Goal: Transaction & Acquisition: Purchase product/service

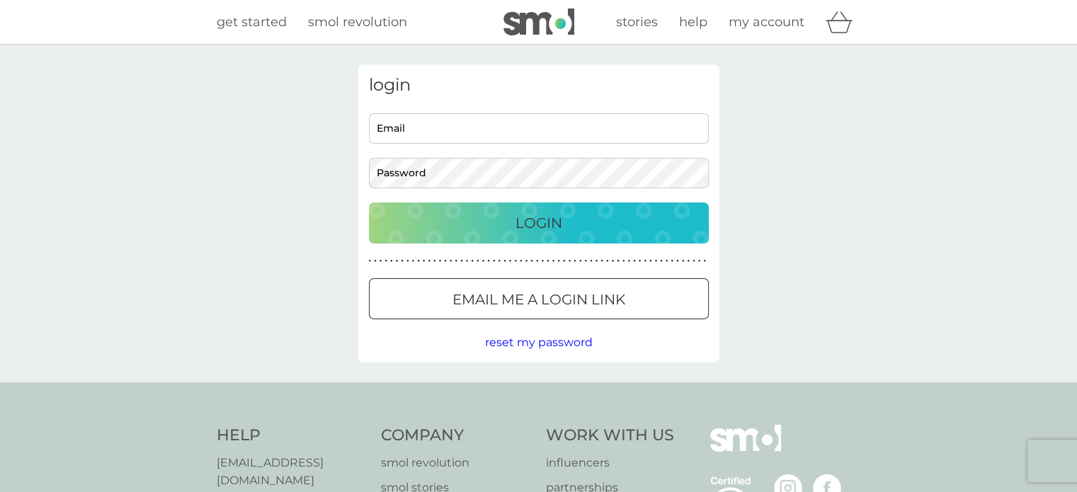
click at [454, 110] on div "login Email Password Login ● ● ● ● ● ● ● ● ● ● ● ● ● ● ● ● ● ● ● ● ● ● ● ● ● ● …" at bounding box center [538, 213] width 361 height 298
click at [457, 119] on input "Email" at bounding box center [539, 128] width 340 height 30
type input "emmacrompton@protonmail.com"
click at [533, 220] on p "Login" at bounding box center [539, 223] width 47 height 23
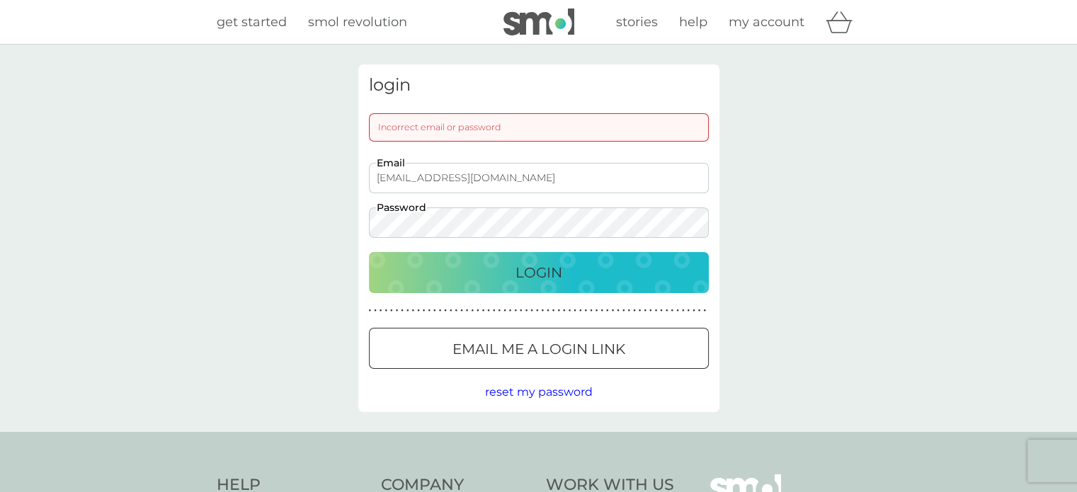
click at [521, 258] on button "Login" at bounding box center [539, 272] width 340 height 41
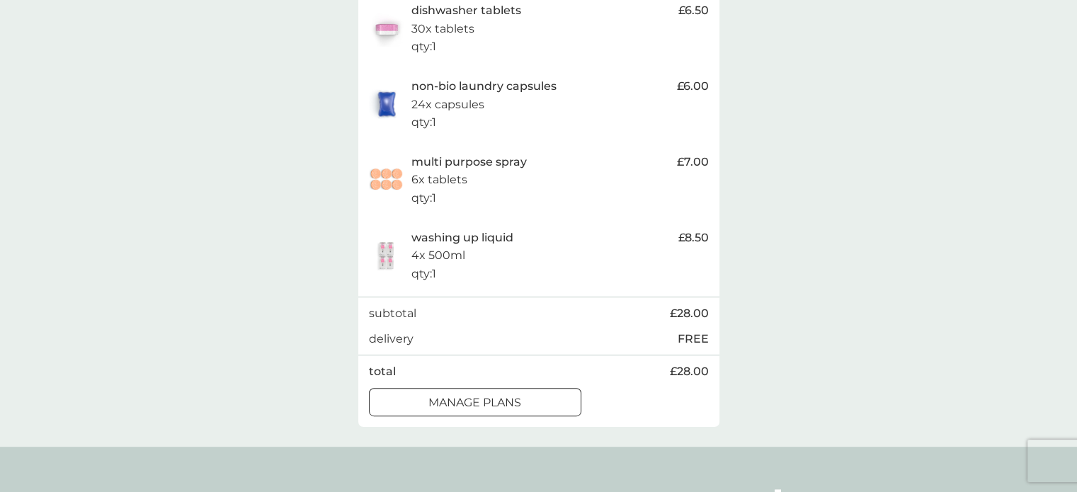
scroll to position [354, 0]
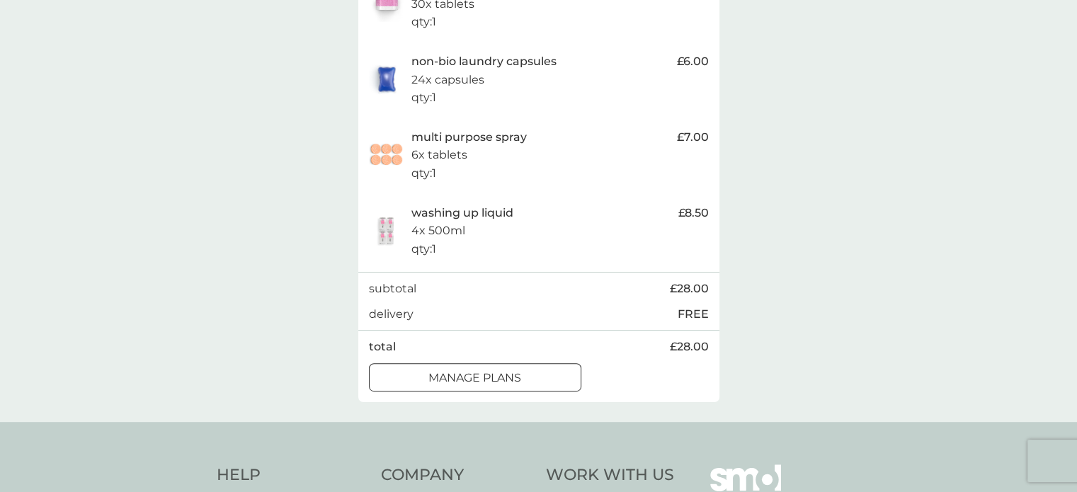
click at [465, 373] on div at bounding box center [475, 377] width 51 height 15
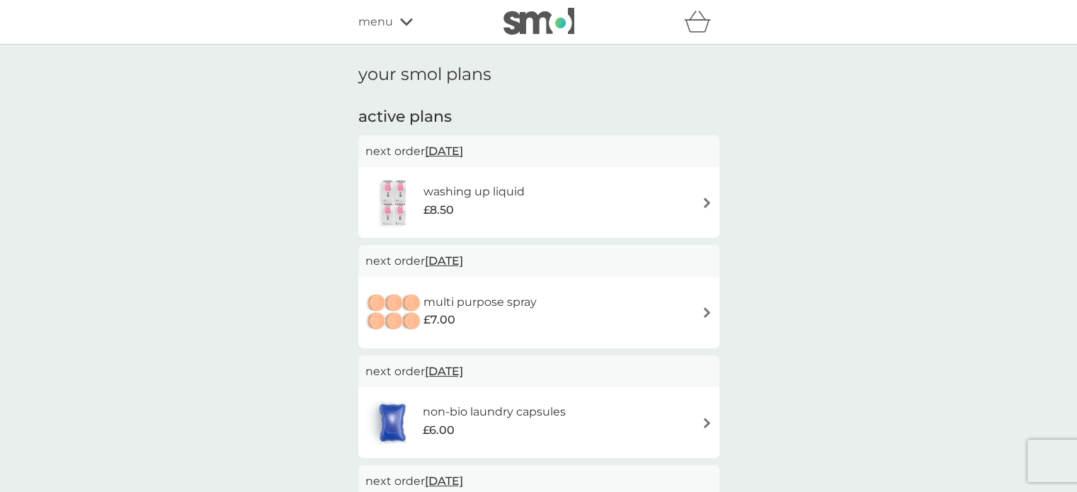
click at [697, 200] on div "washing up liquid £8.50" at bounding box center [538, 203] width 347 height 50
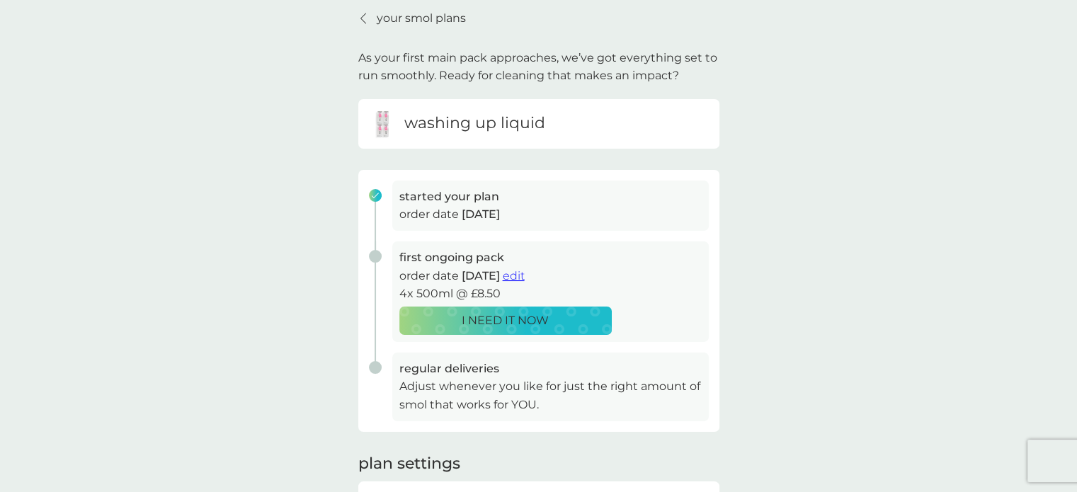
scroll to position [142, 0]
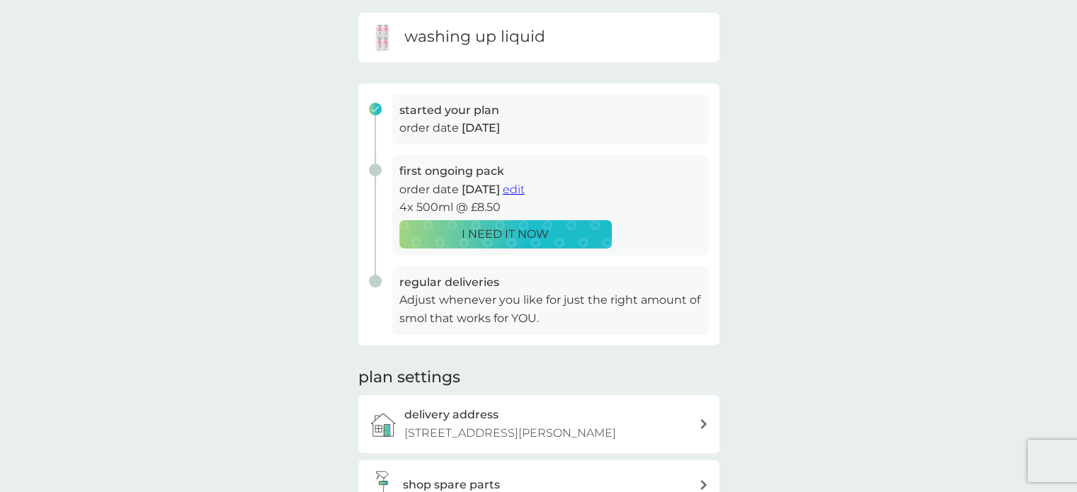
click at [525, 189] on span "edit" at bounding box center [514, 189] width 22 height 13
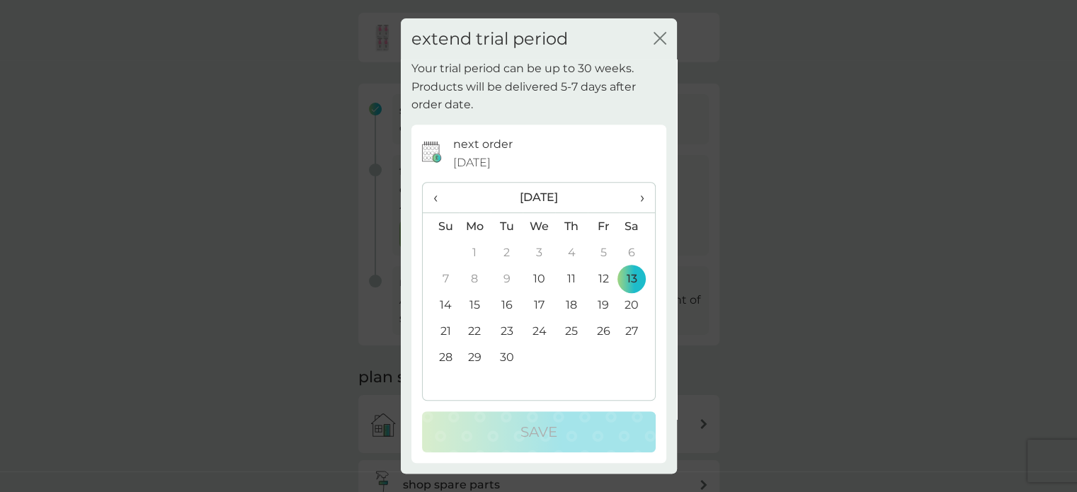
click at [642, 194] on span "›" at bounding box center [637, 198] width 14 height 30
click at [436, 195] on span "‹" at bounding box center [440, 198] width 15 height 30
click at [640, 187] on span "›" at bounding box center [637, 198] width 14 height 30
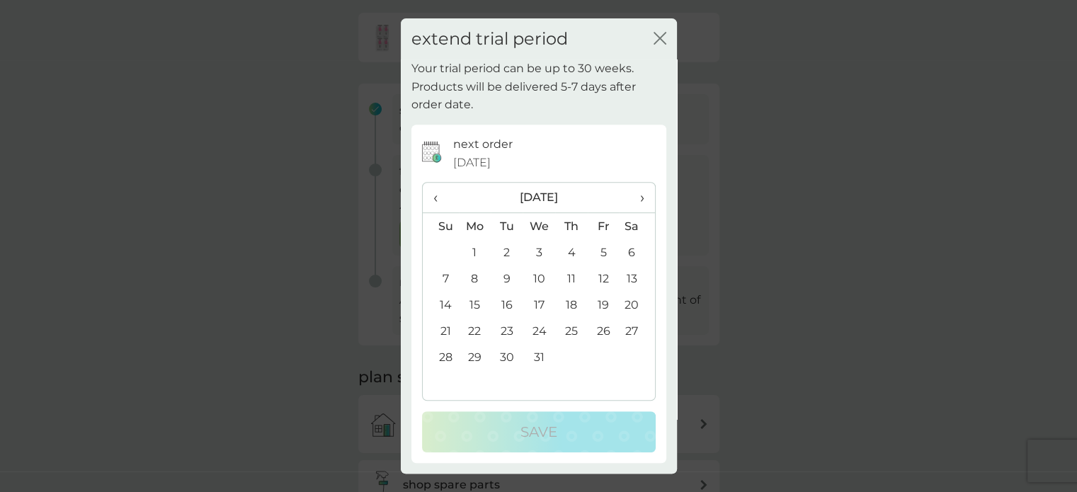
click at [642, 189] on span "›" at bounding box center [637, 198] width 14 height 30
click at [474, 274] on td "5" at bounding box center [475, 279] width 33 height 26
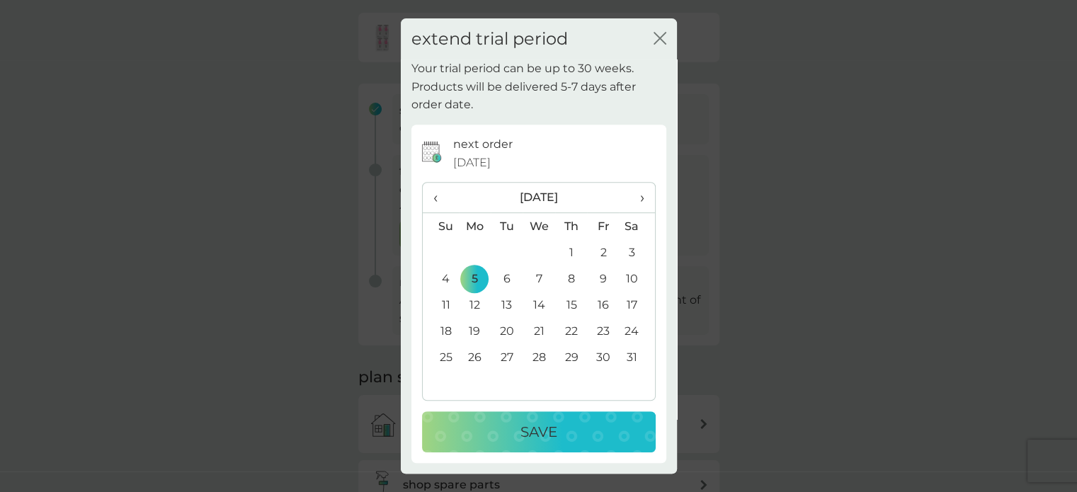
click at [535, 432] on p "Save" at bounding box center [539, 432] width 37 height 23
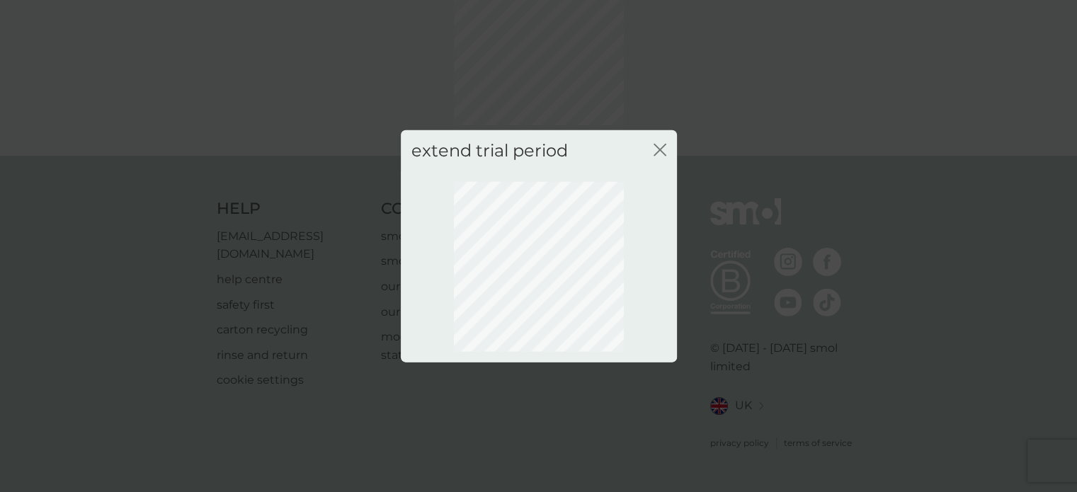
scroll to position [101, 0]
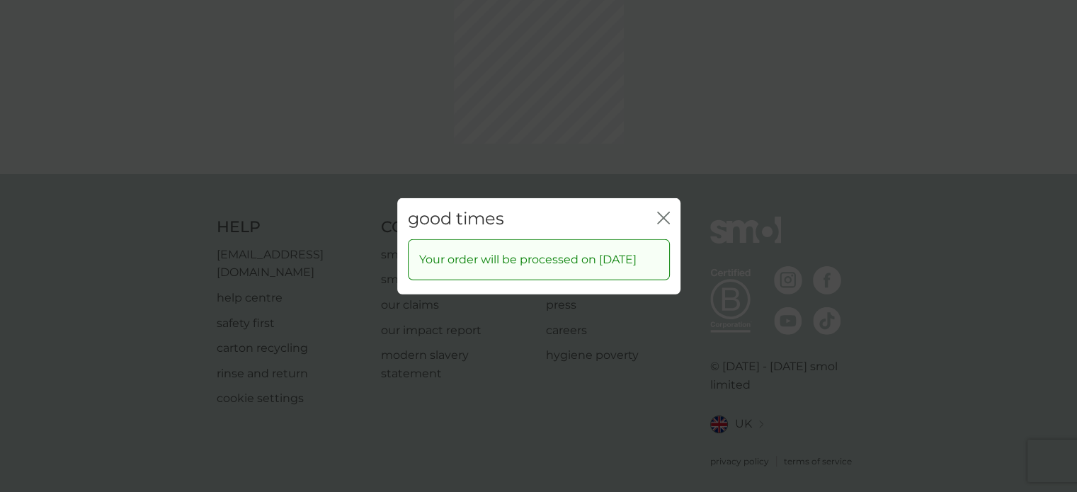
click at [656, 145] on div "good times close Your order will be processed on [DATE]" at bounding box center [538, 246] width 1077 height 492
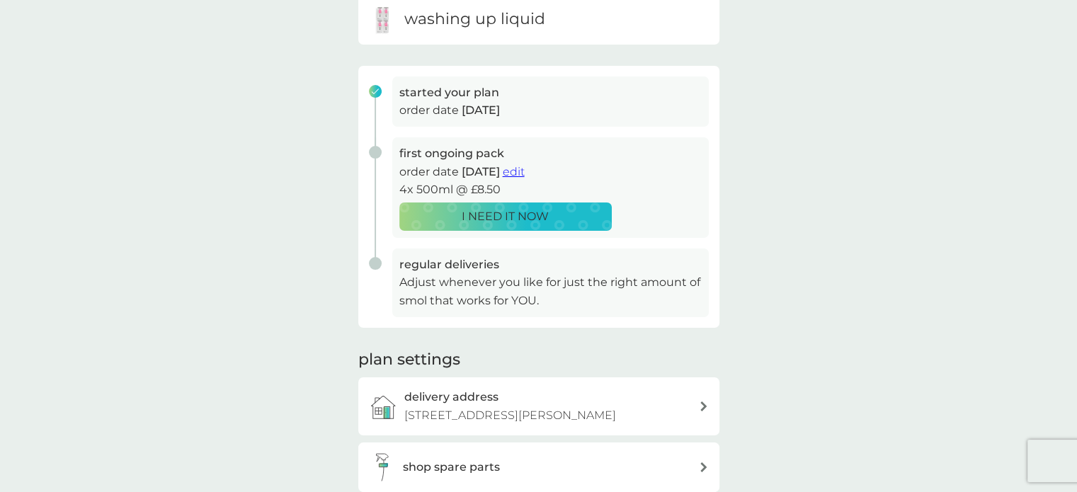
scroll to position [0, 0]
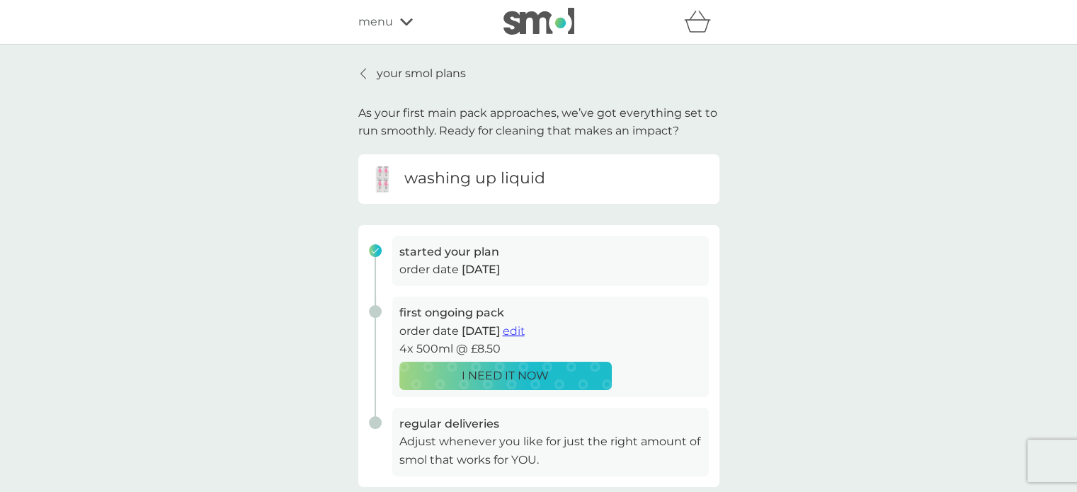
click at [363, 74] on icon at bounding box center [363, 73] width 6 height 11
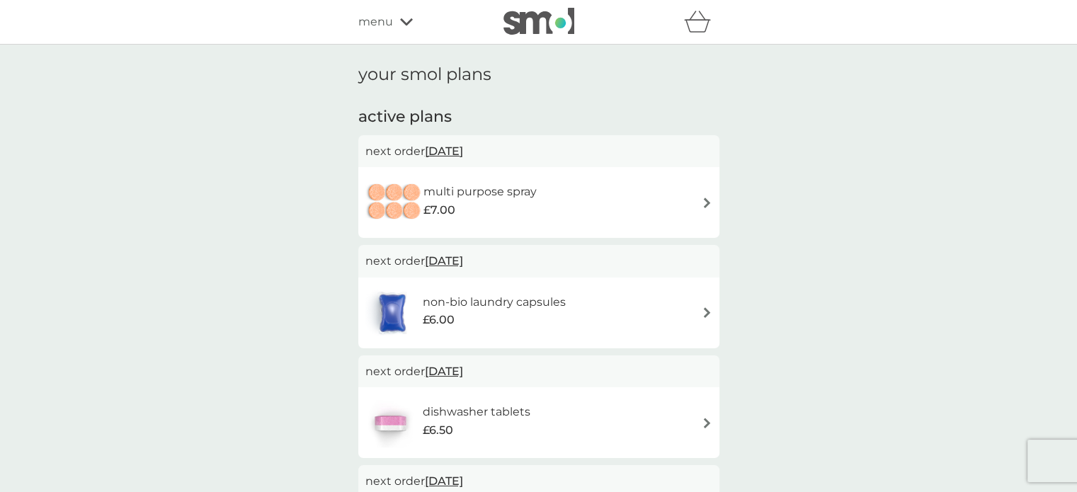
click at [708, 198] on img at bounding box center [707, 203] width 11 height 11
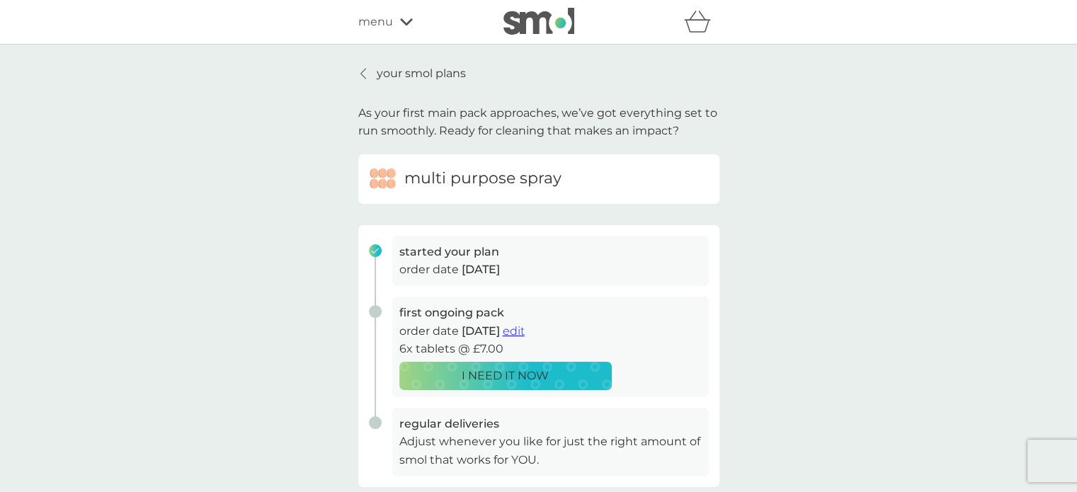
click at [525, 331] on span "edit" at bounding box center [514, 330] width 22 height 13
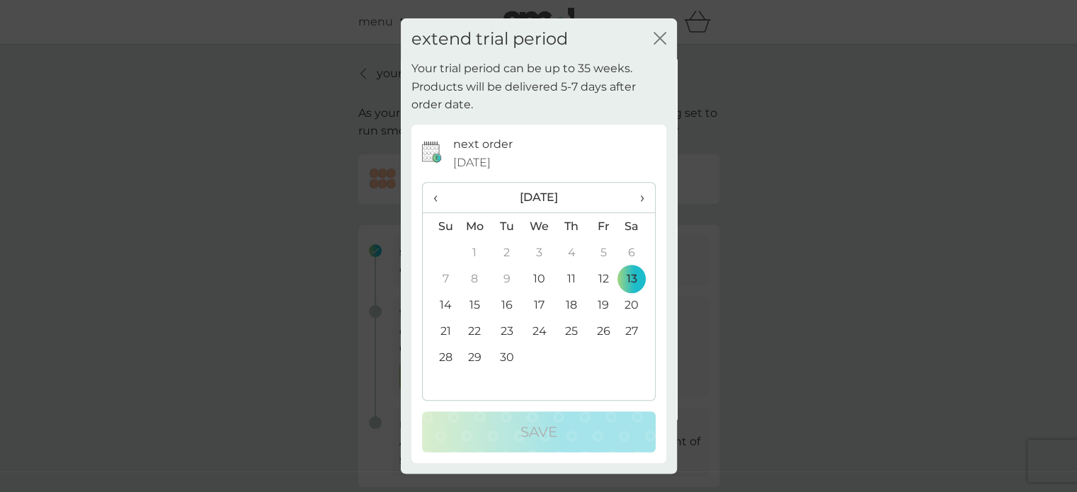
click at [640, 195] on span "›" at bounding box center [637, 198] width 14 height 30
click at [642, 199] on span "›" at bounding box center [637, 198] width 14 height 30
click at [642, 200] on span "›" at bounding box center [637, 198] width 14 height 30
click at [641, 200] on span "›" at bounding box center [637, 198] width 14 height 30
click at [472, 274] on td "5" at bounding box center [475, 279] width 33 height 26
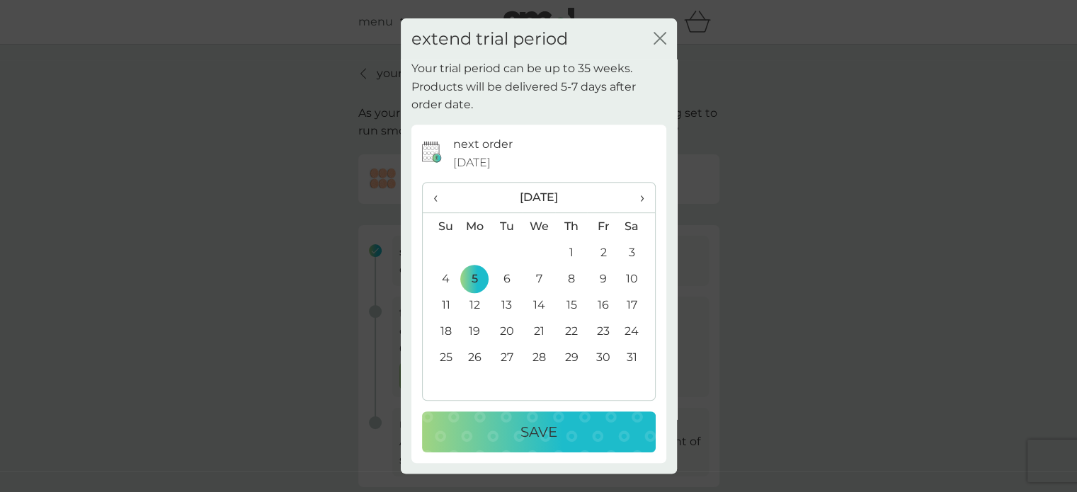
click at [562, 431] on div "Save" at bounding box center [538, 432] width 205 height 23
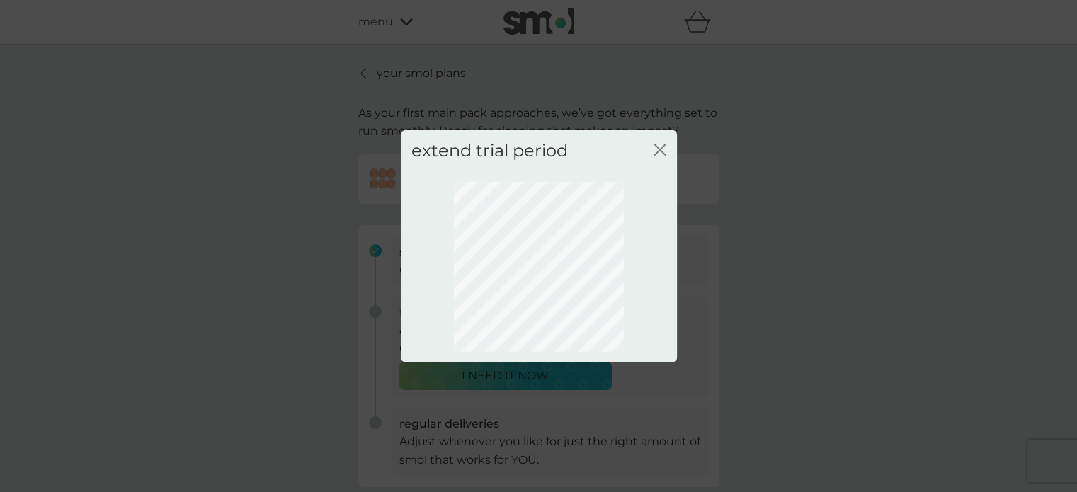
click at [659, 147] on icon "close" at bounding box center [660, 149] width 13 height 13
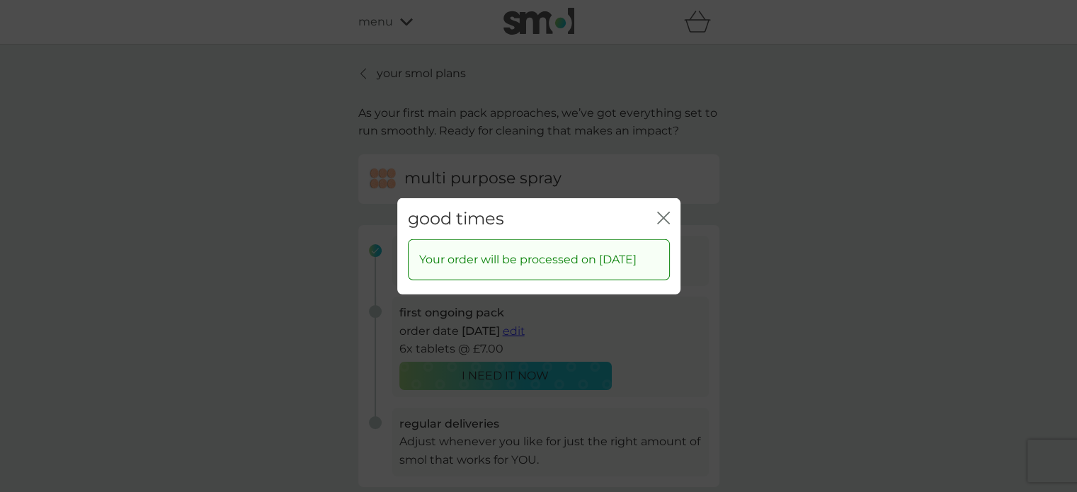
click at [661, 211] on icon "close" at bounding box center [663, 217] width 13 height 13
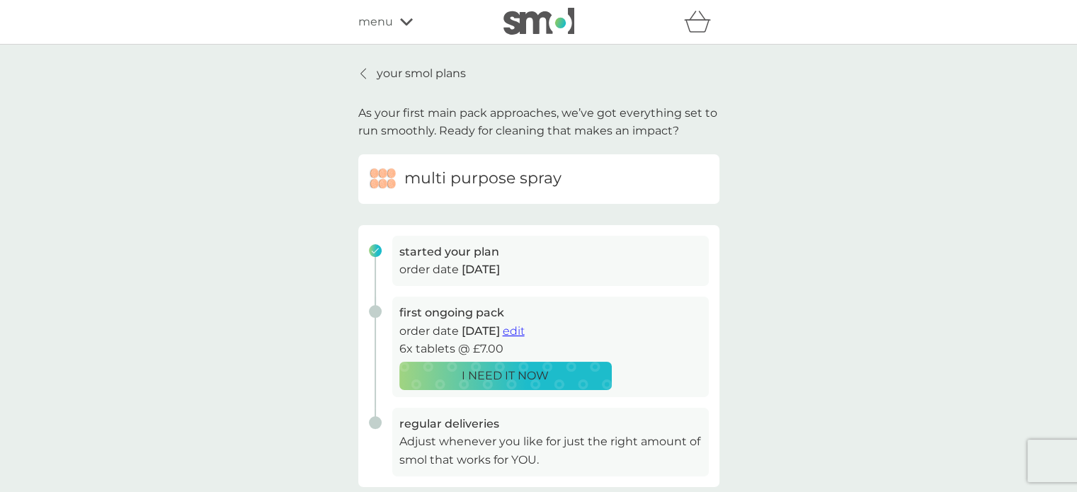
click at [363, 72] on icon at bounding box center [362, 74] width 5 height 10
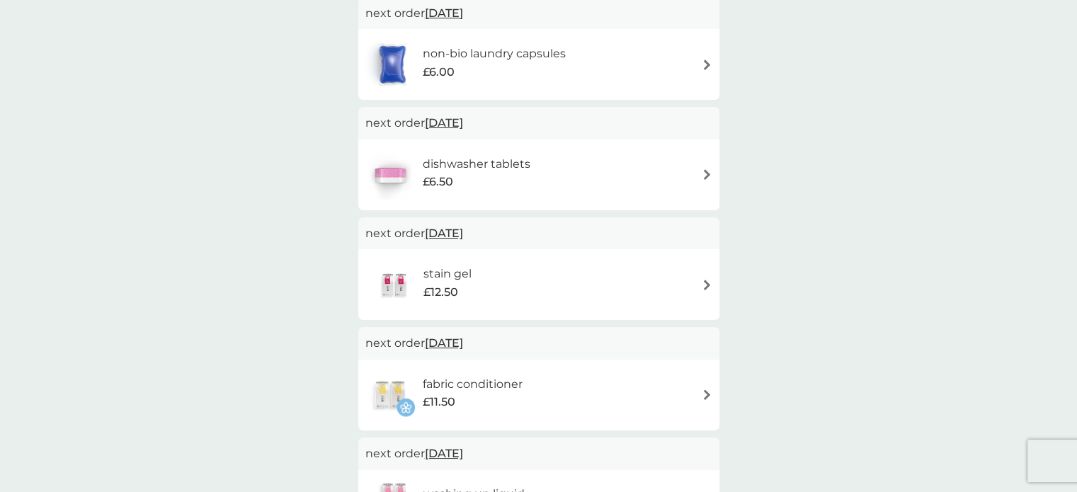
scroll to position [142, 0]
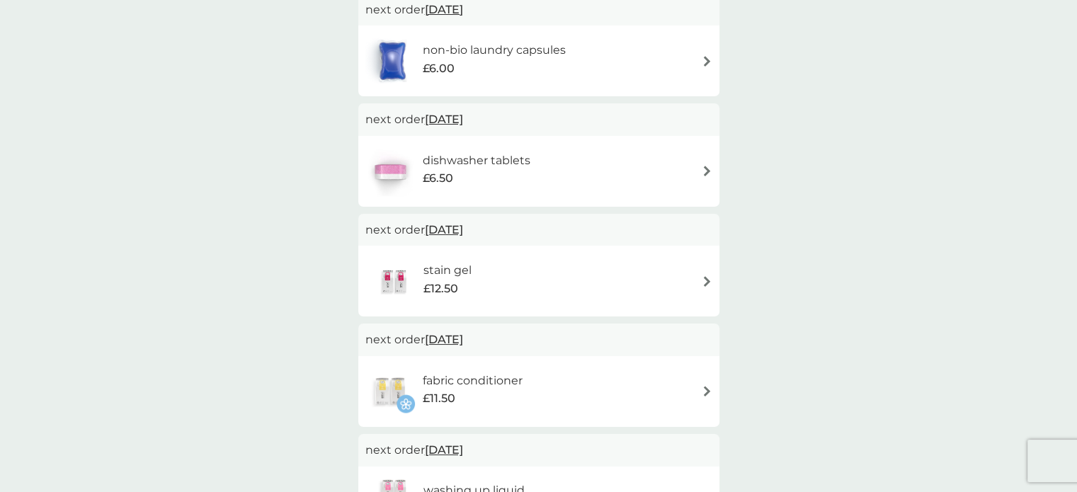
click at [707, 166] on img at bounding box center [707, 171] width 11 height 11
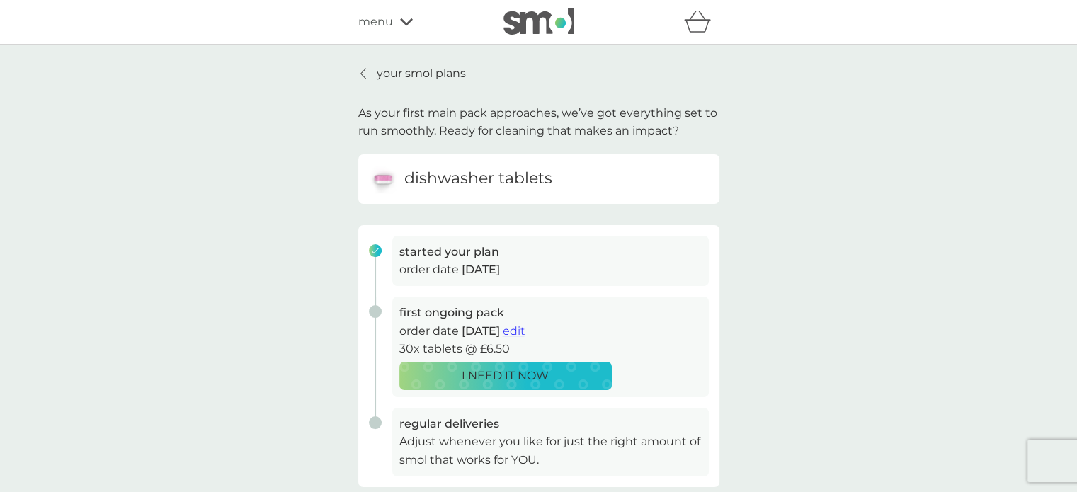
click at [363, 74] on icon at bounding box center [363, 73] width 6 height 11
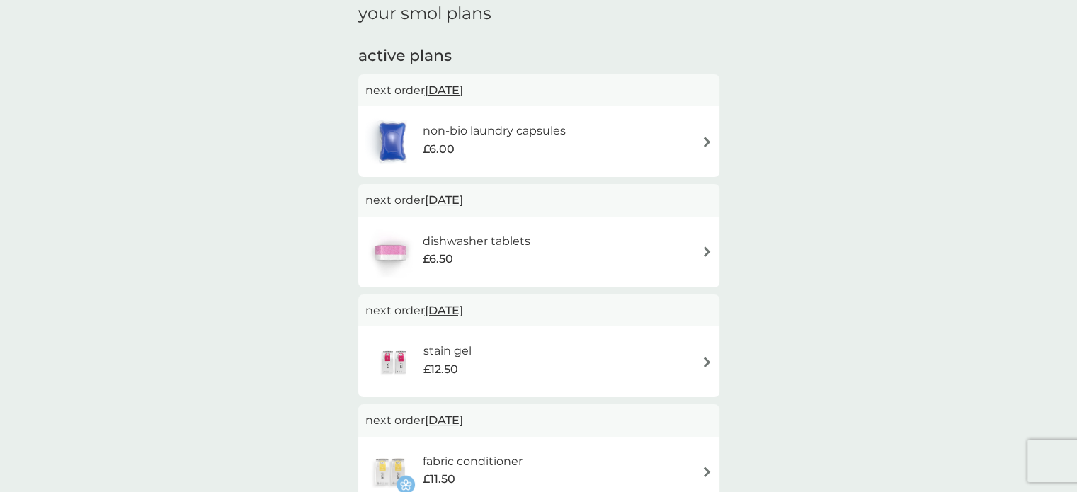
scroll to position [142, 0]
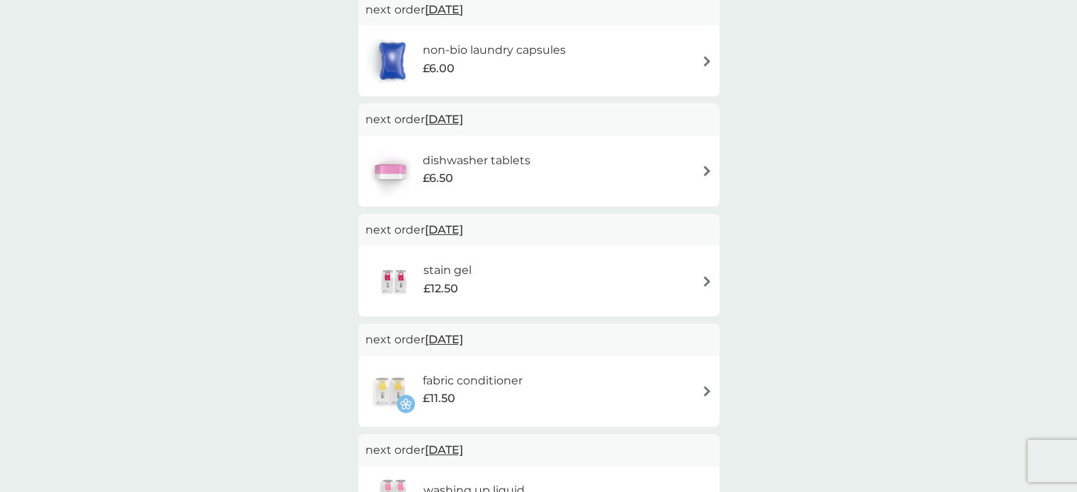
click at [705, 274] on div "stain gel £12.50" at bounding box center [538, 281] width 347 height 50
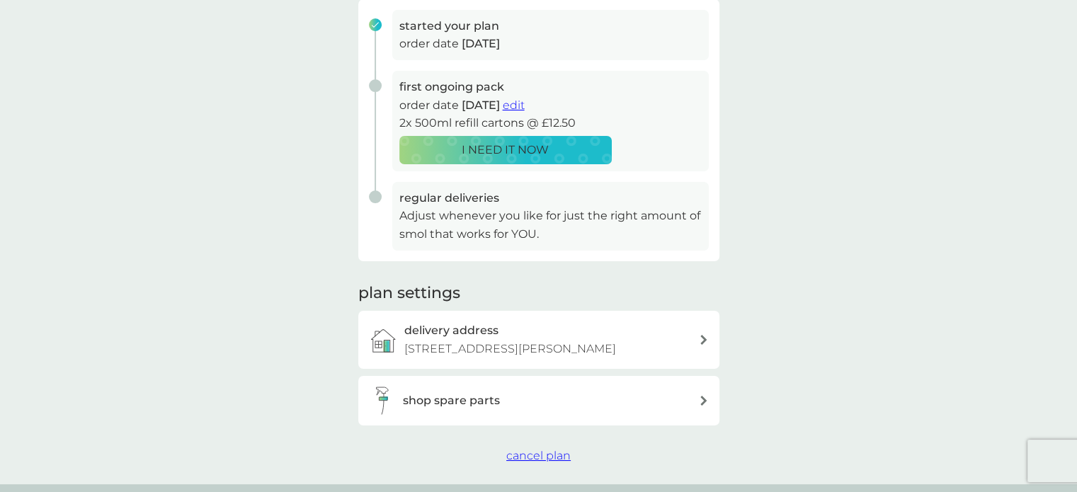
scroll to position [142, 0]
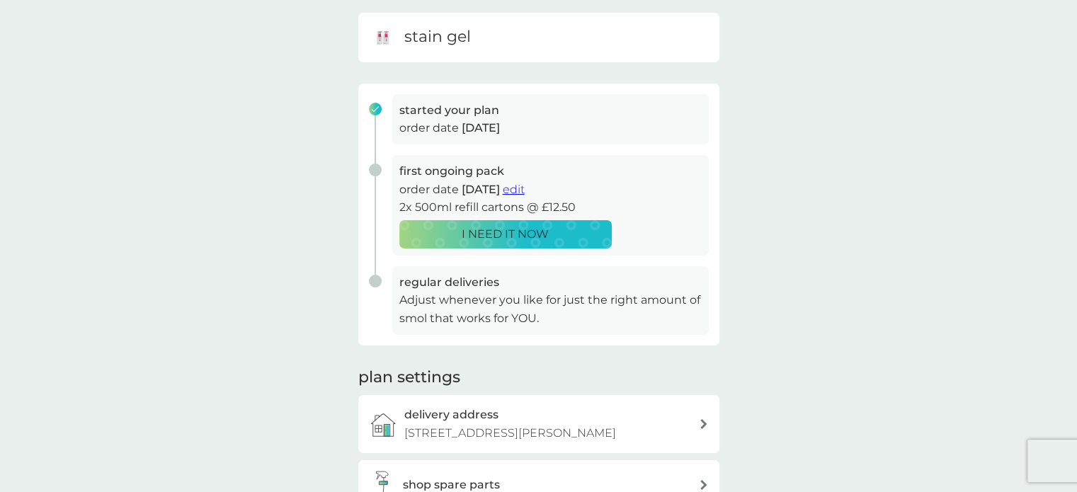
click at [525, 191] on span "edit" at bounding box center [514, 189] width 22 height 13
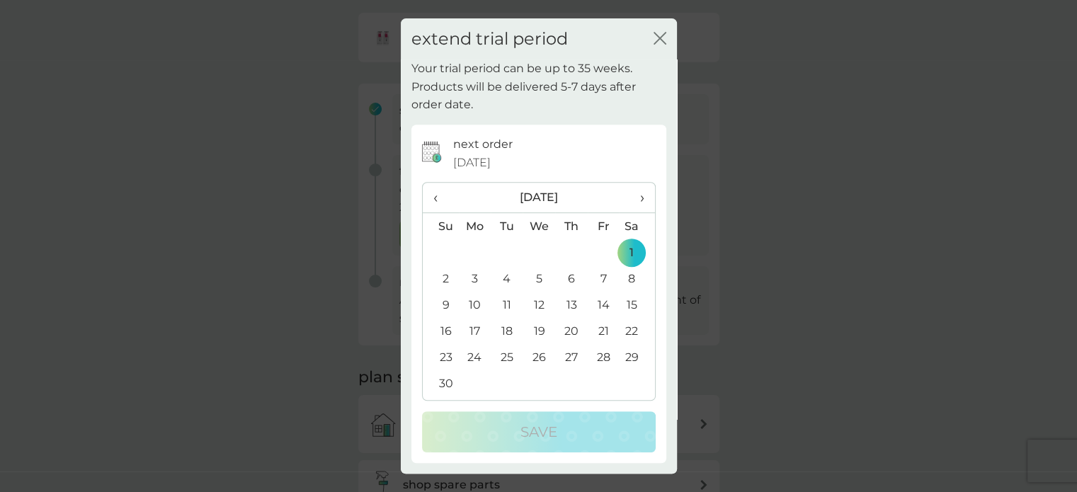
click at [641, 190] on span "›" at bounding box center [637, 198] width 14 height 30
click at [475, 275] on td "5" at bounding box center [475, 279] width 33 height 26
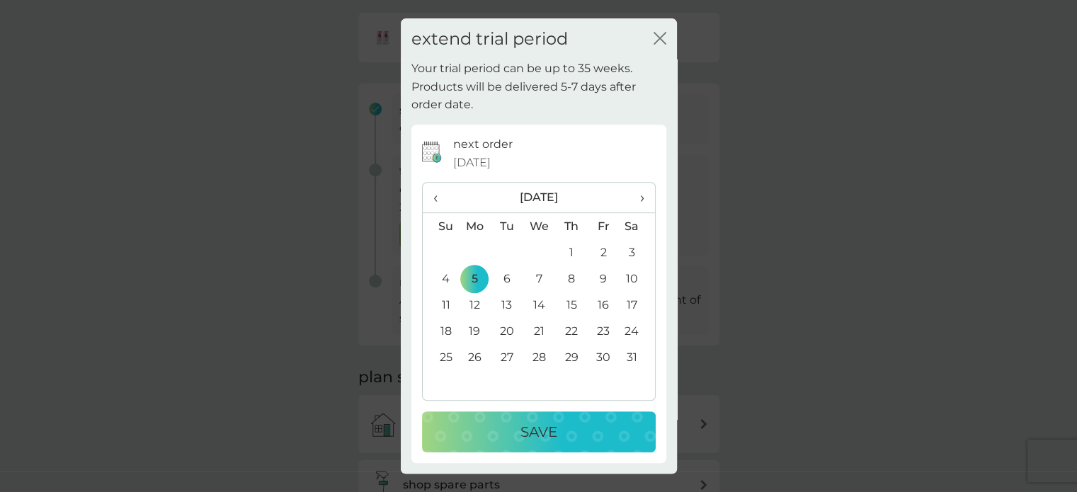
click at [524, 421] on p "Save" at bounding box center [539, 432] width 37 height 23
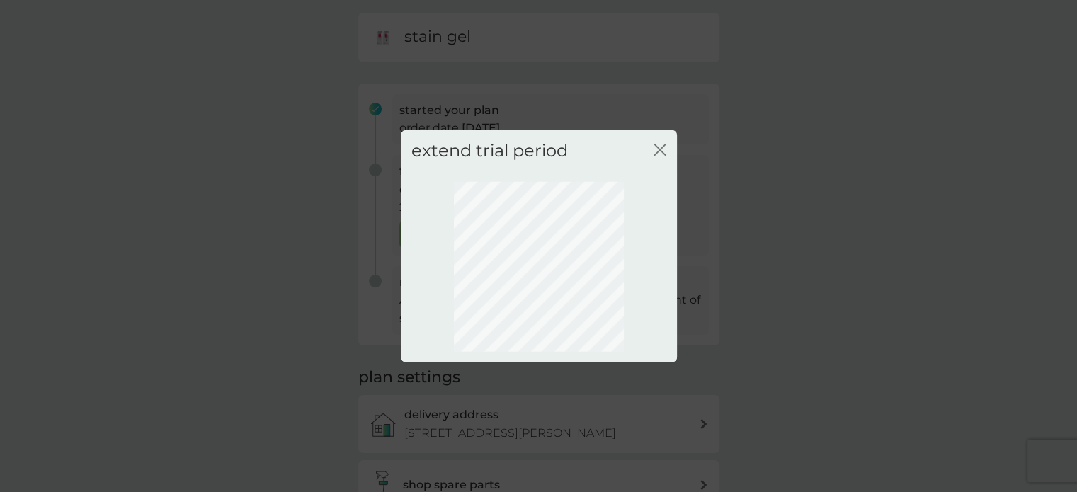
scroll to position [101, 0]
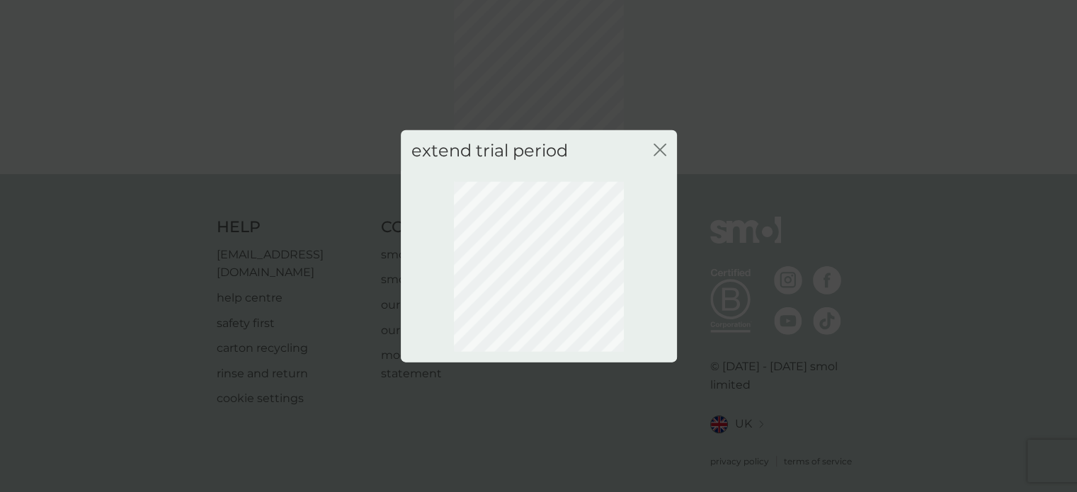
click at [661, 149] on icon "close" at bounding box center [660, 149] width 13 height 13
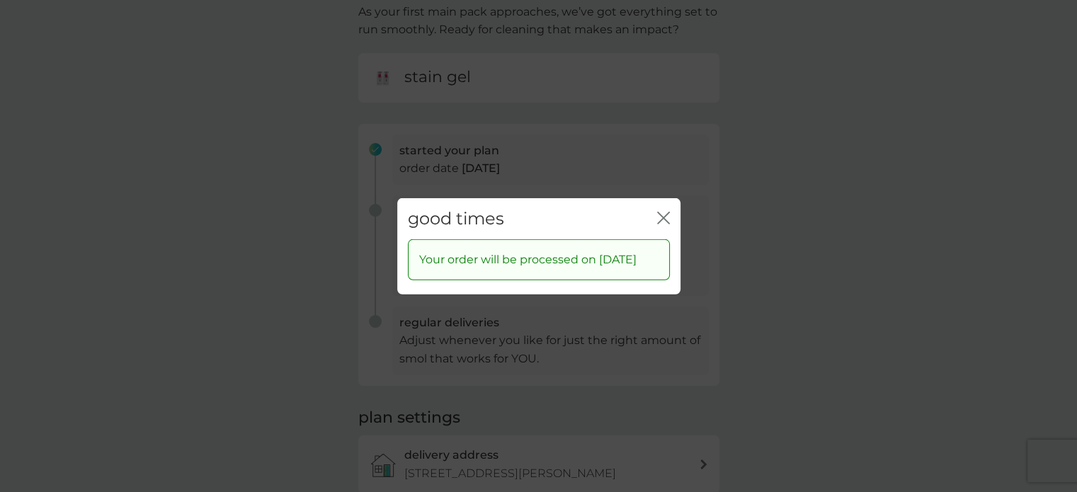
click at [656, 201] on div "good times close" at bounding box center [538, 219] width 283 height 42
click at [661, 211] on icon "close" at bounding box center [663, 217] width 13 height 13
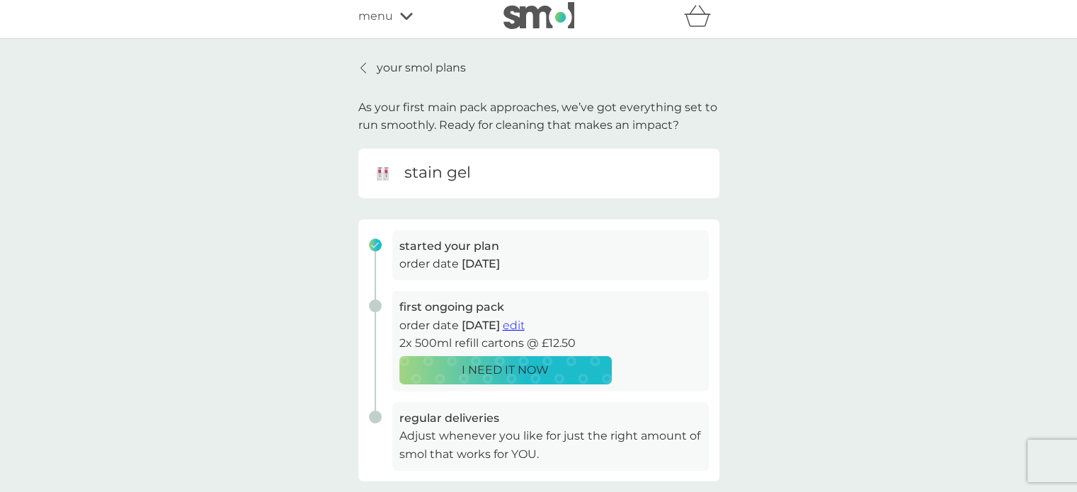
scroll to position [0, 0]
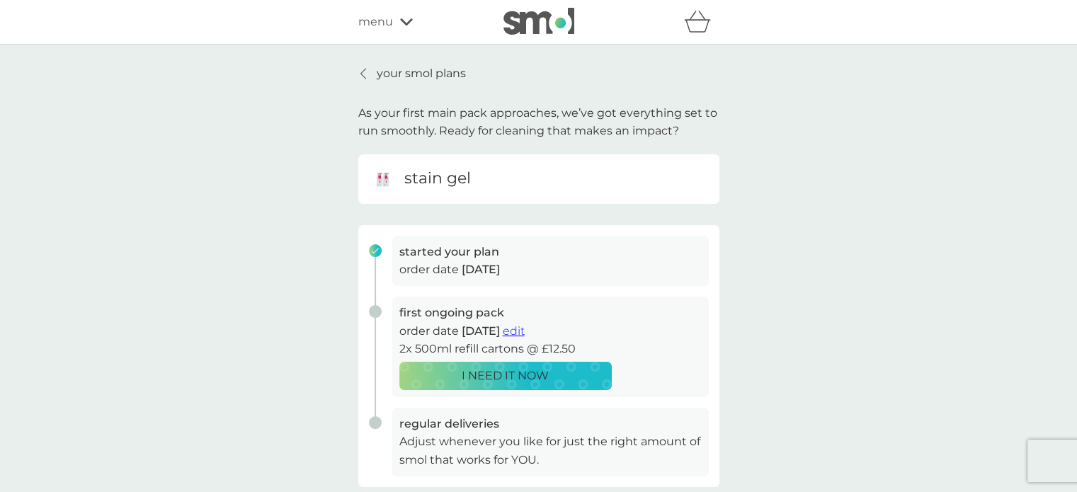
click at [365, 84] on div "your smol plans As your first main pack approaches, we’ve got everything set to…" at bounding box center [538, 377] width 361 height 626
click at [364, 75] on icon at bounding box center [363, 73] width 6 height 11
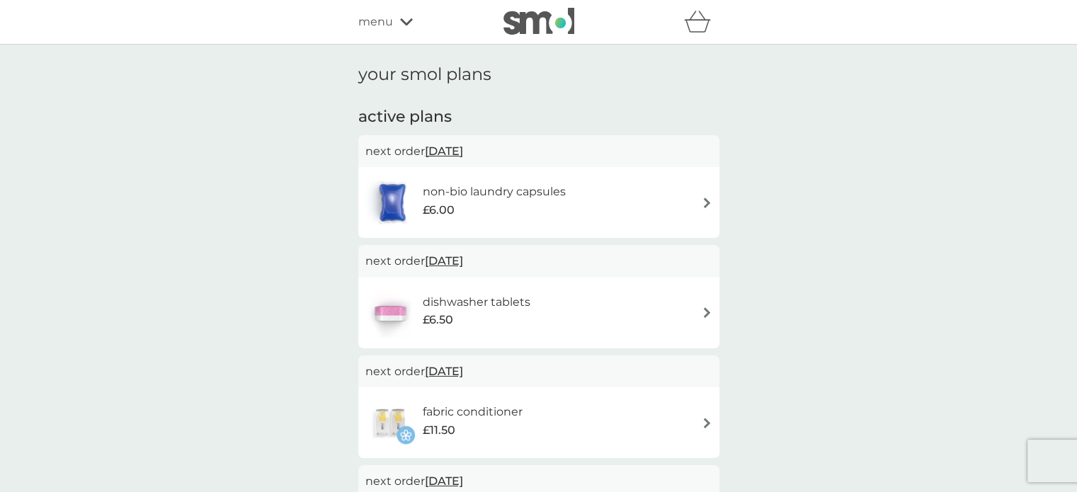
scroll to position [142, 0]
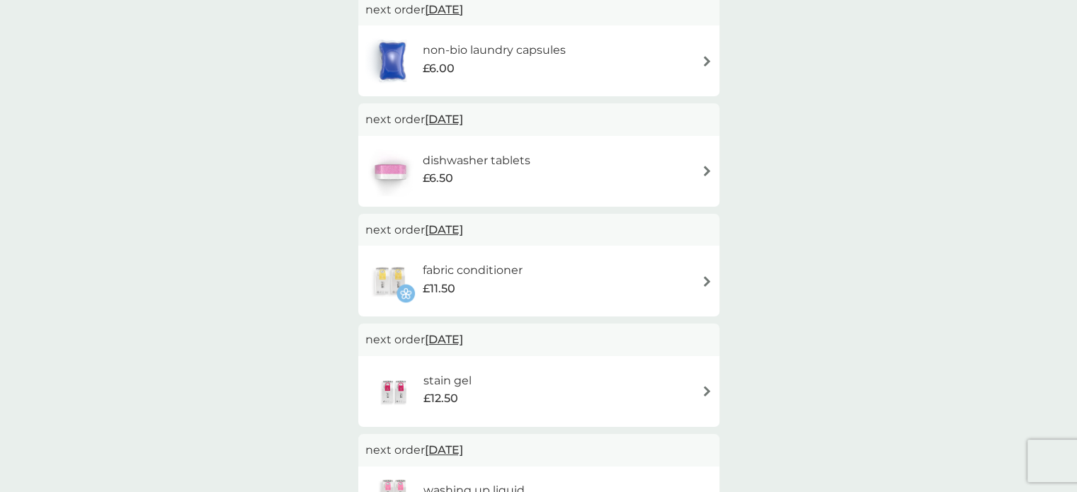
click at [707, 280] on img at bounding box center [707, 281] width 11 height 11
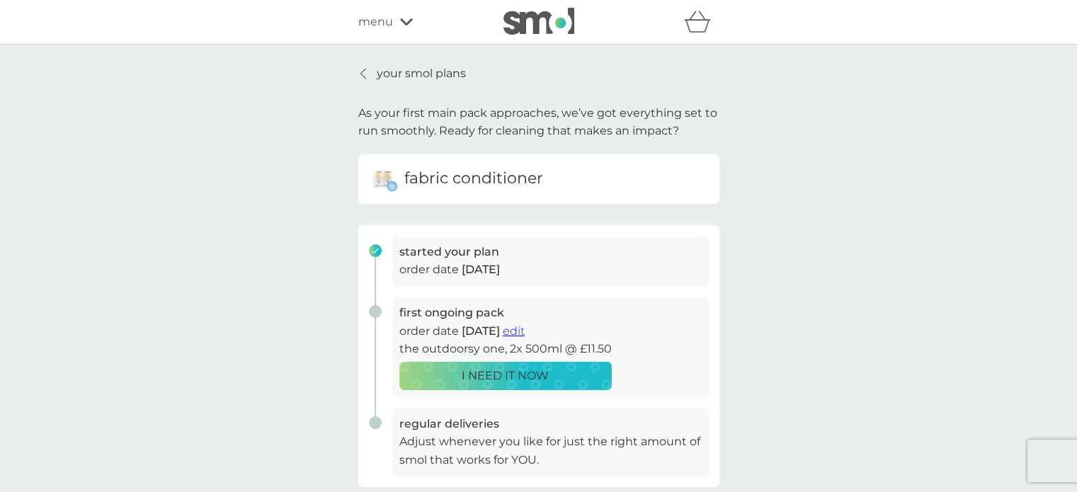
click at [525, 328] on span "edit" at bounding box center [514, 330] width 22 height 13
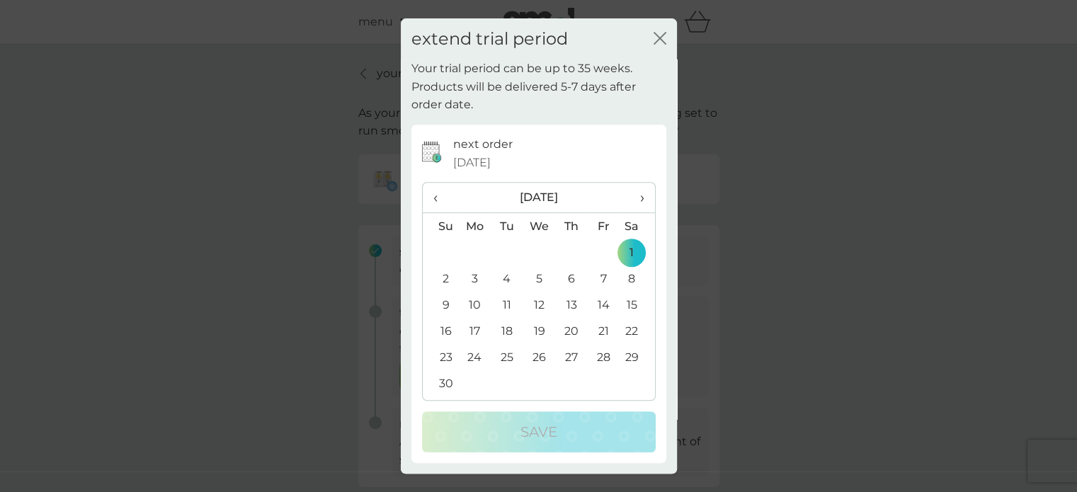
click at [644, 198] on th "›" at bounding box center [636, 198] width 35 height 30
click at [648, 200] on th "›" at bounding box center [636, 198] width 35 height 30
click at [477, 271] on td "5" at bounding box center [475, 279] width 33 height 26
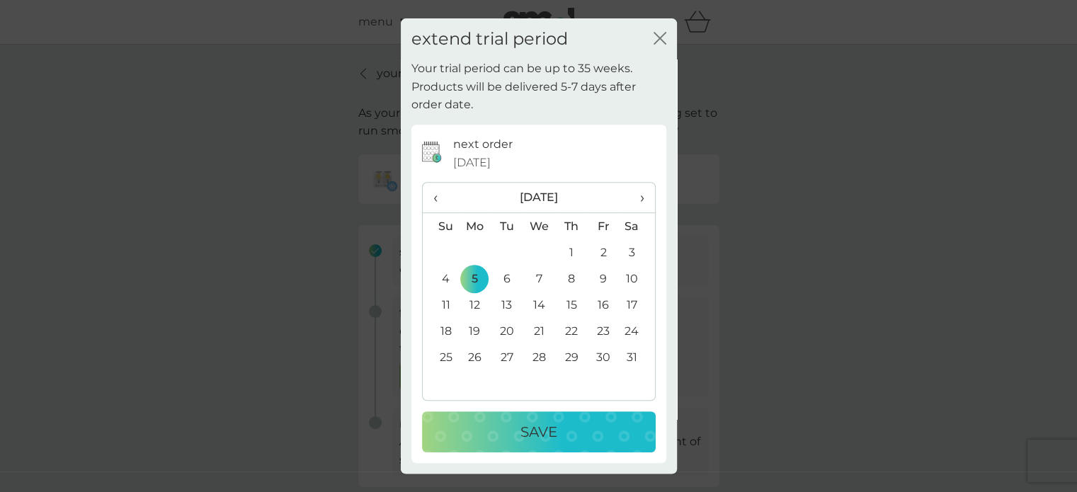
click at [527, 430] on p "Save" at bounding box center [539, 432] width 37 height 23
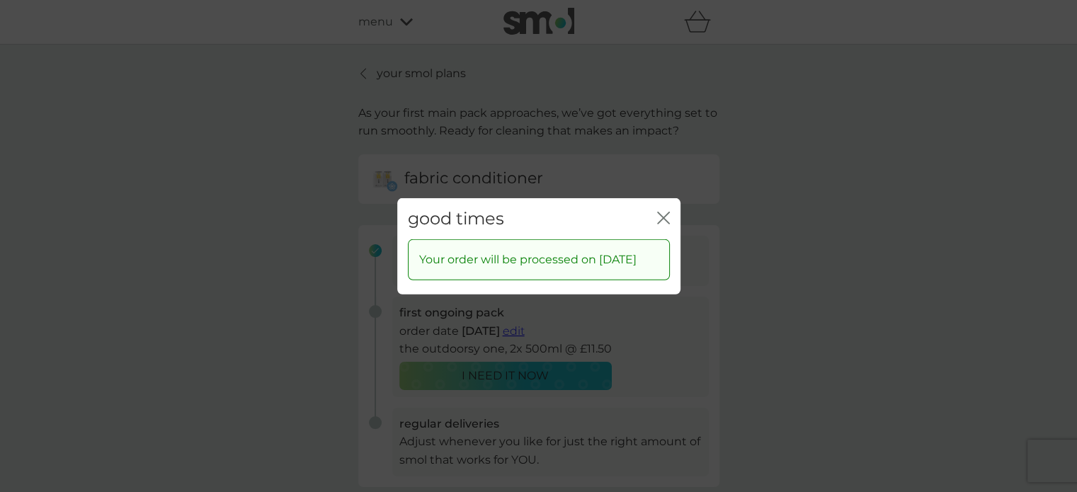
click at [667, 212] on icon "close" at bounding box center [667, 217] width 6 height 11
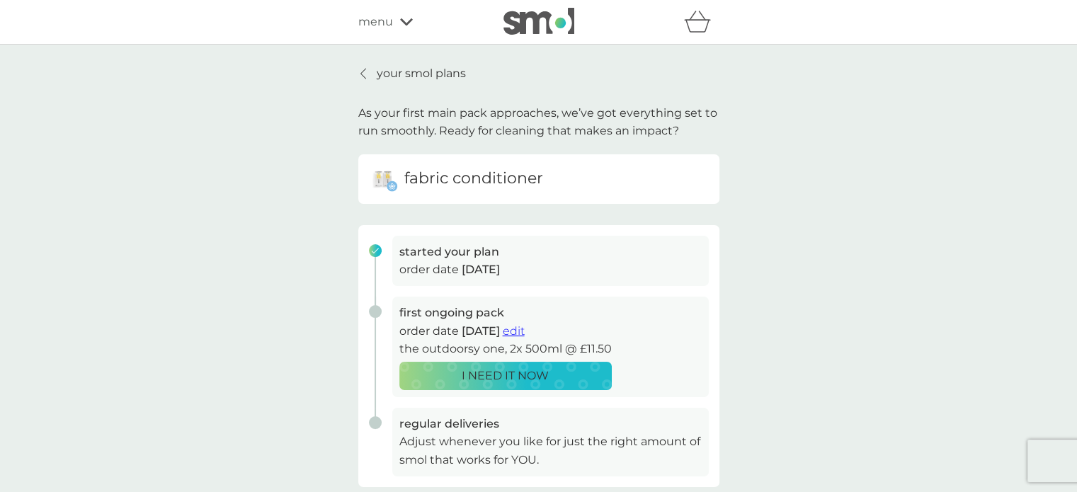
click at [359, 70] on div at bounding box center [364, 73] width 10 height 11
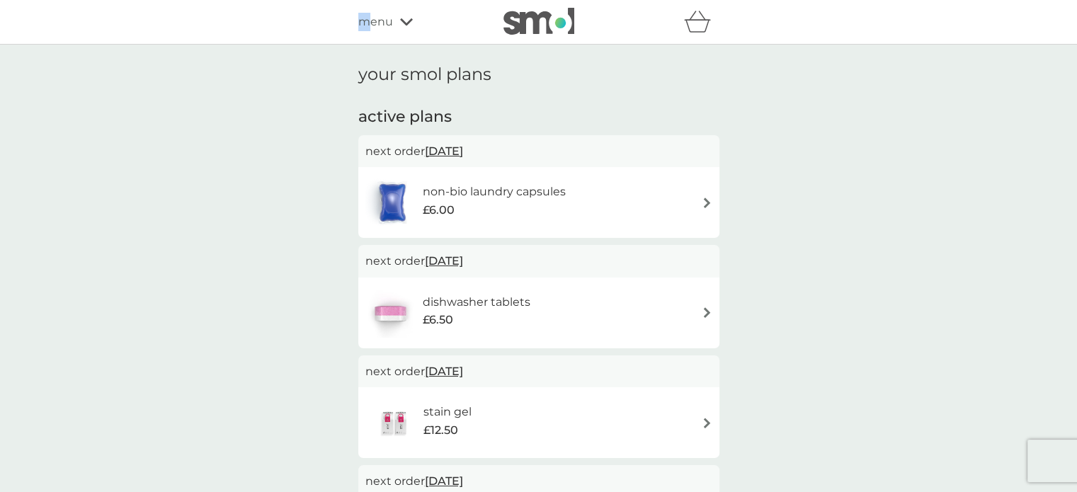
click at [365, 28] on span "menu" at bounding box center [375, 22] width 35 height 18
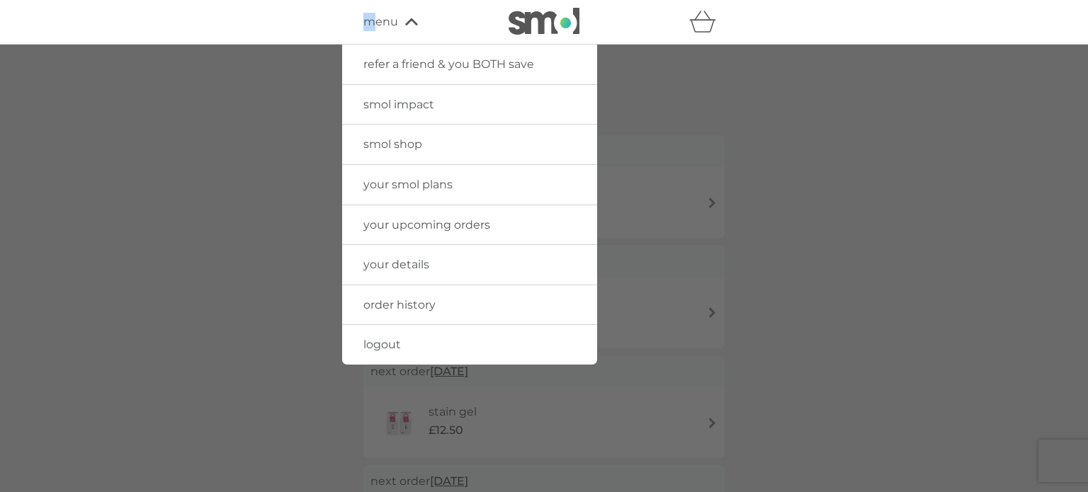
click at [399, 137] on span "smol shop" at bounding box center [392, 143] width 59 height 13
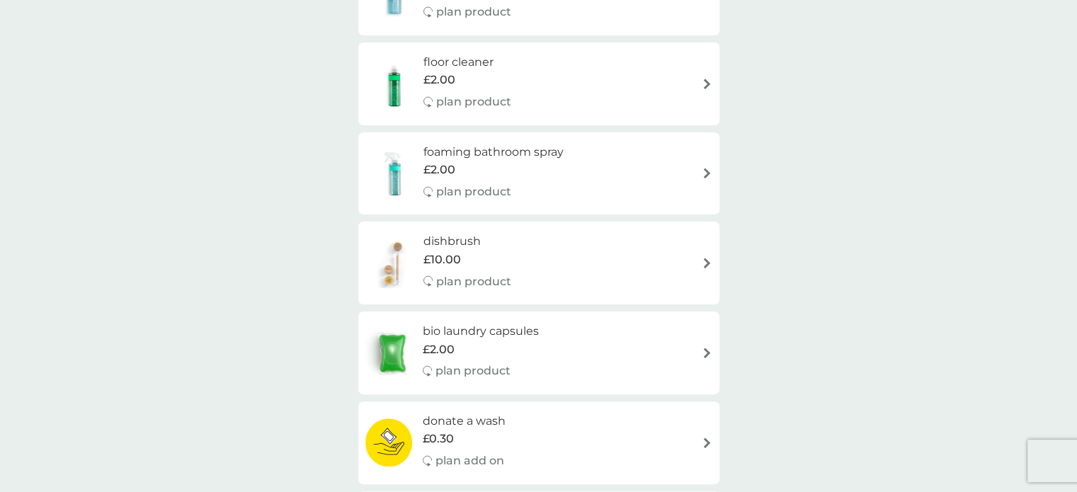
scroll to position [283, 0]
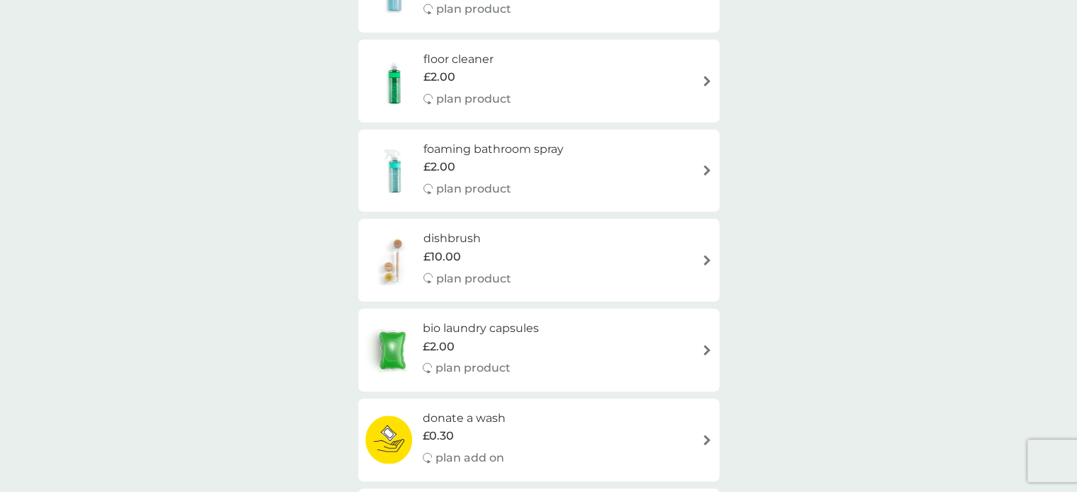
click at [707, 348] on img at bounding box center [707, 350] width 11 height 11
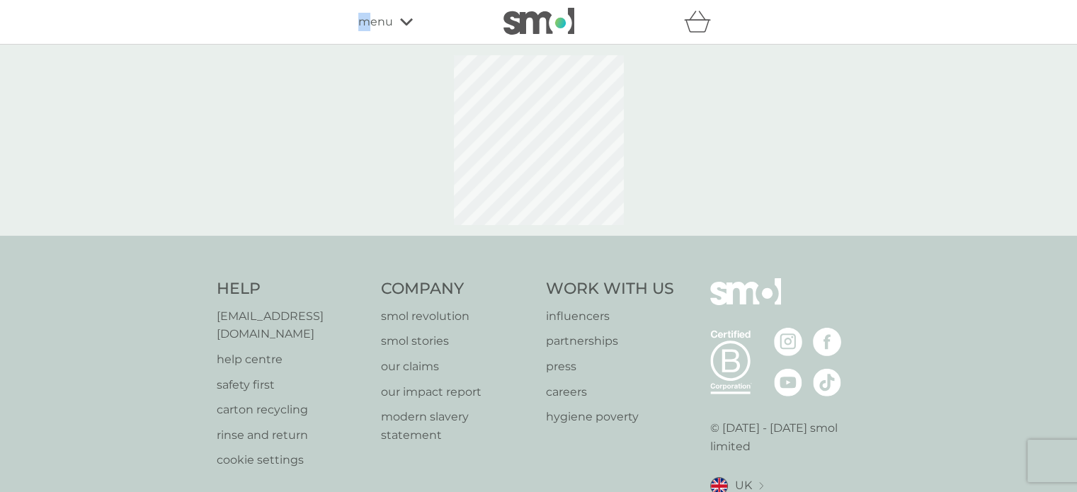
select select "42"
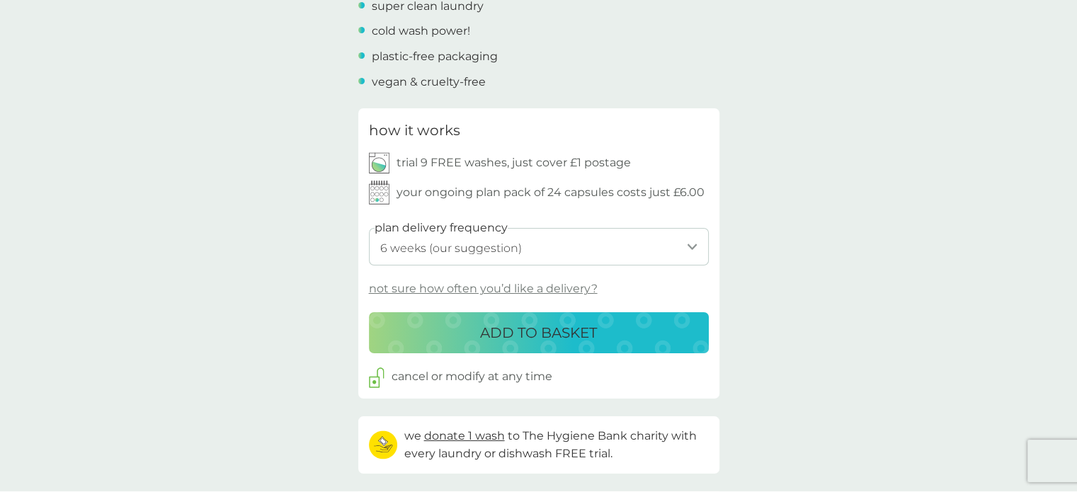
scroll to position [637, 0]
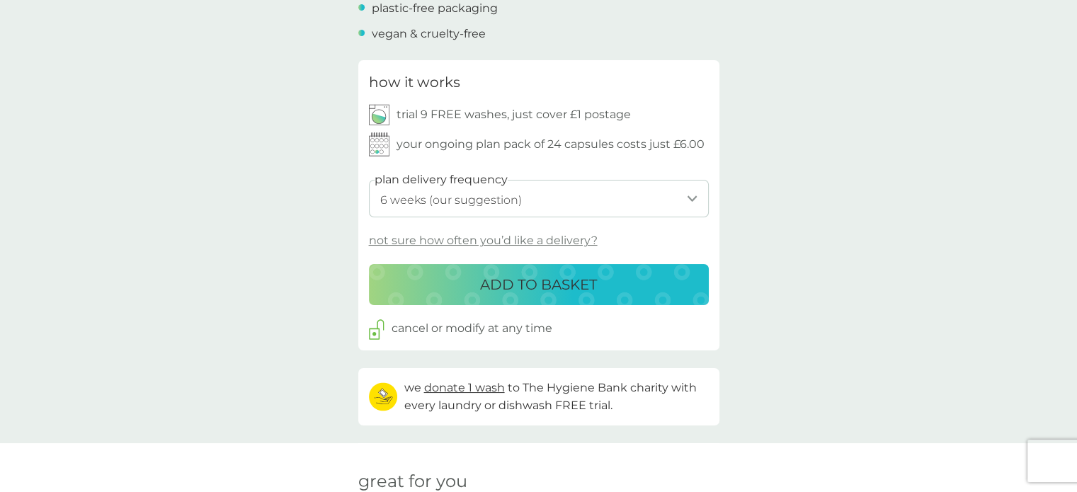
click at [524, 288] on p "ADD TO BASKET" at bounding box center [538, 284] width 117 height 23
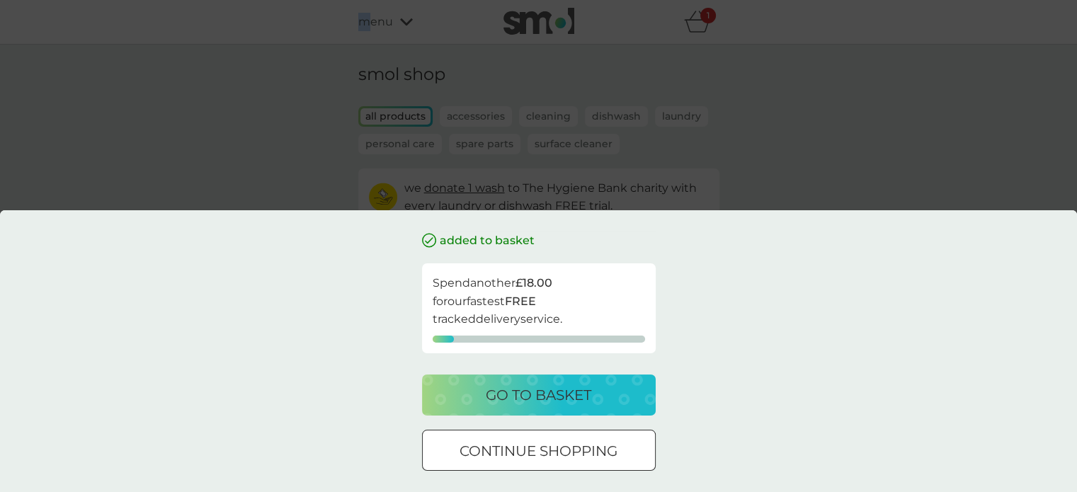
click at [530, 450] on div at bounding box center [538, 451] width 51 height 15
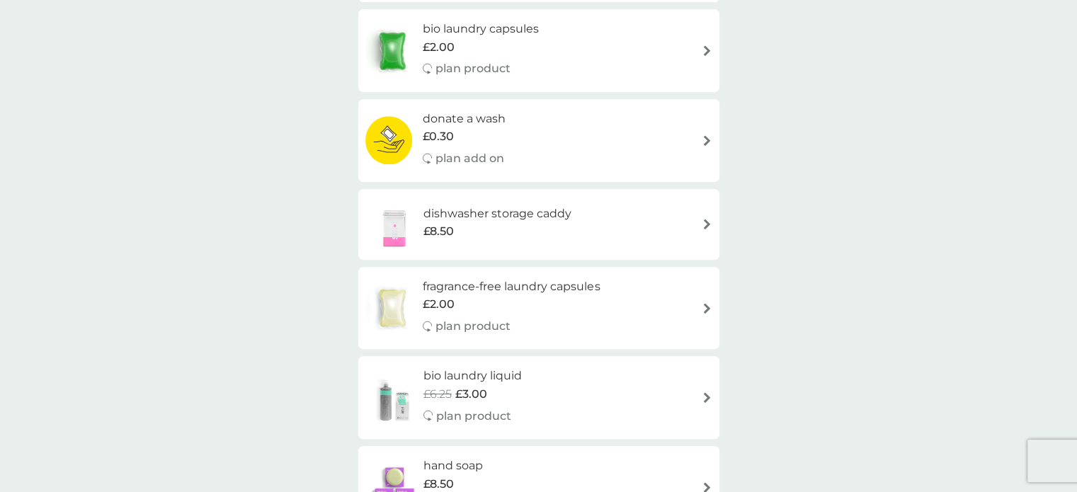
scroll to position [496, 0]
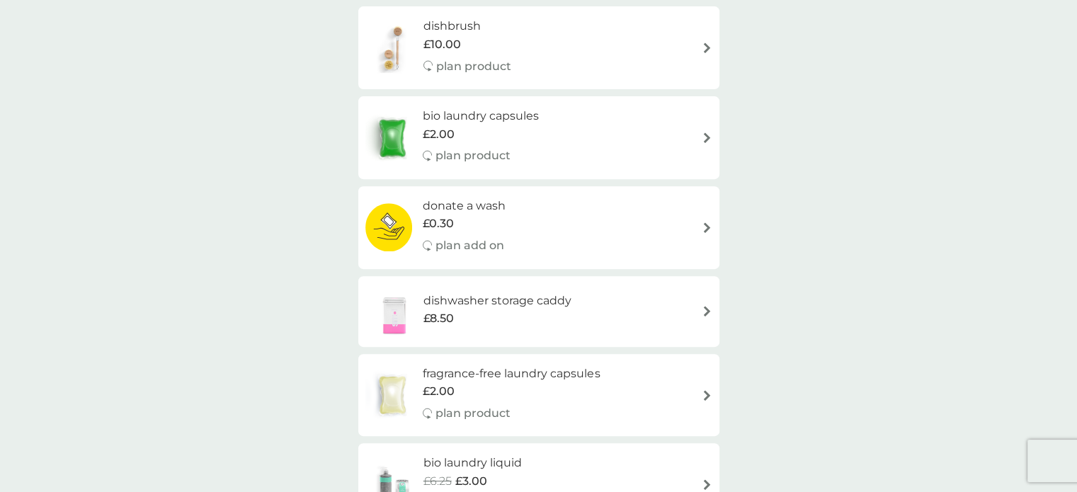
click at [474, 152] on p "plan product" at bounding box center [473, 156] width 75 height 18
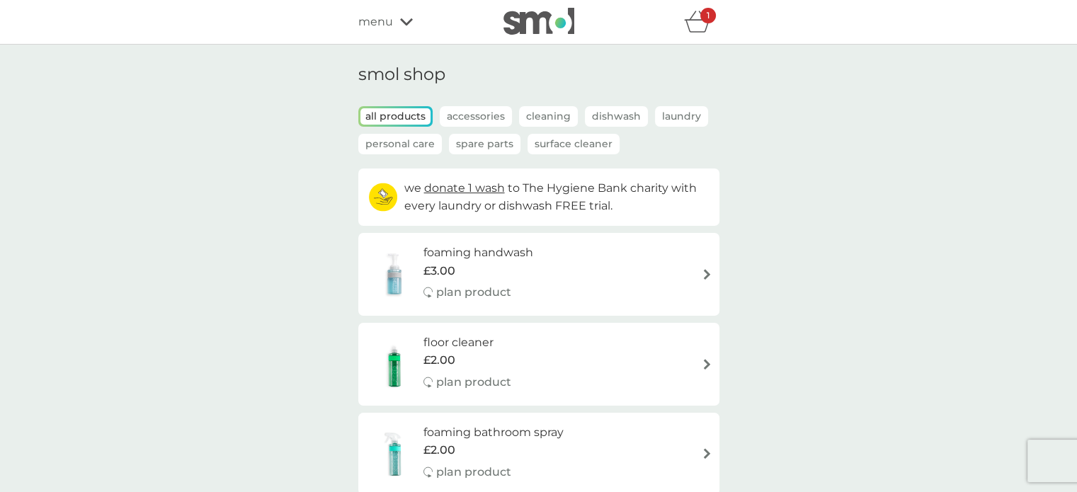
select select "42"
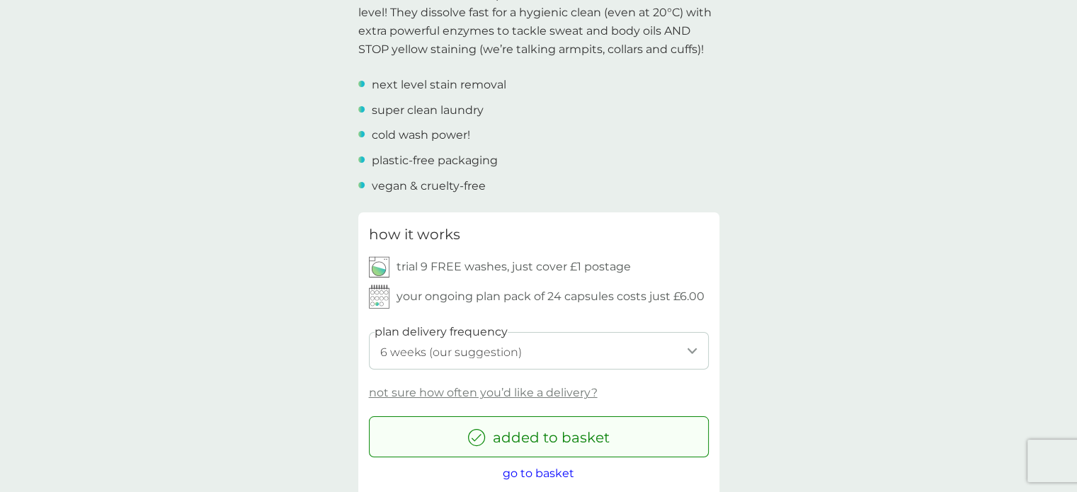
scroll to position [567, 0]
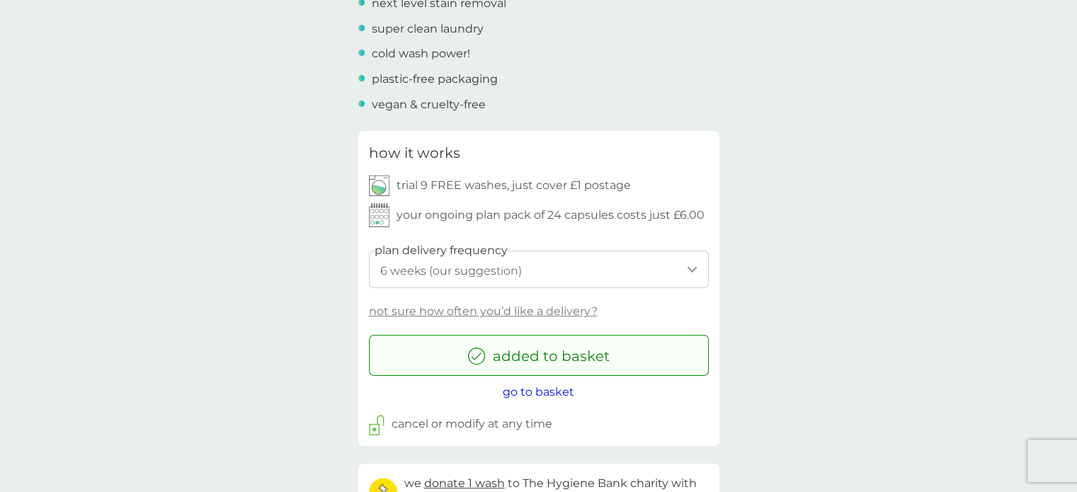
click at [493, 266] on select "1 week 2 weeks 3 weeks 4 weeks 5 weeks 6 weeks (our suggestion) 7 weeks 8 weeks…" at bounding box center [539, 270] width 340 height 38
click at [482, 274] on select "1 week 2 weeks 3 weeks 4 weeks 5 weeks 6 weeks (our suggestion) 7 weeks 8 weeks…" at bounding box center [539, 270] width 340 height 38
click at [589, 186] on p "trial 9 FREE washes, just cover £1 postage" at bounding box center [514, 185] width 234 height 18
click at [544, 388] on span "go to basket" at bounding box center [539, 391] width 72 height 13
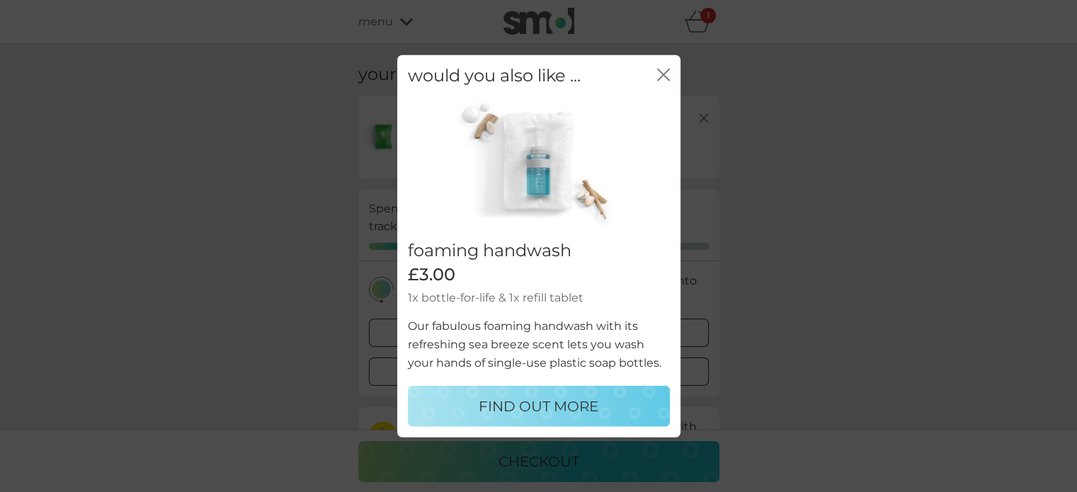
click at [523, 407] on p "FIND OUT MORE" at bounding box center [539, 406] width 120 height 23
select select "119"
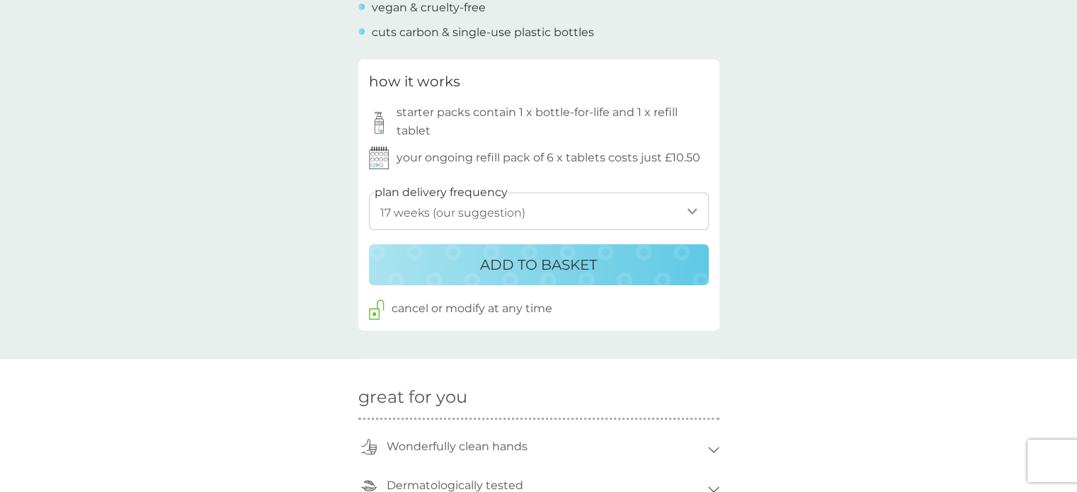
scroll to position [708, 0]
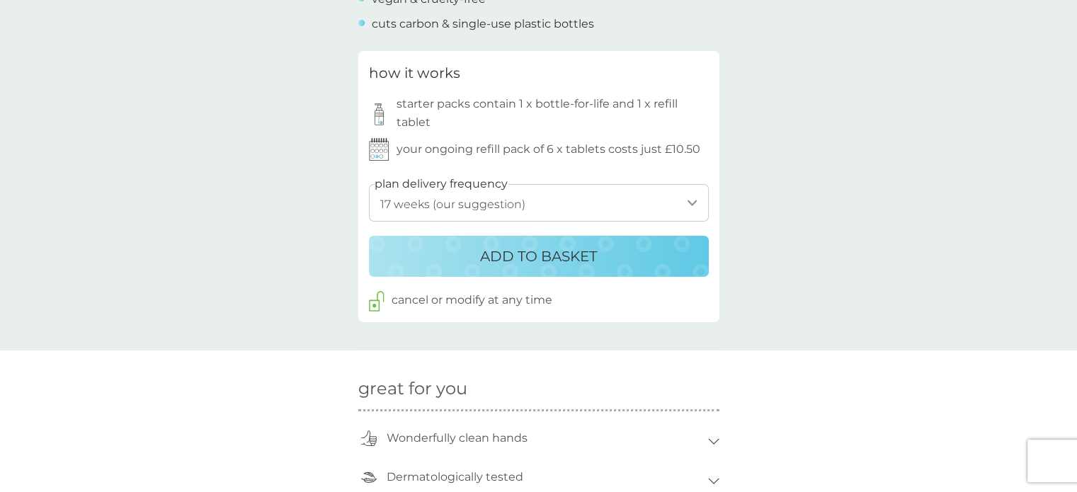
click at [525, 259] on p "ADD TO BASKET" at bounding box center [538, 256] width 117 height 23
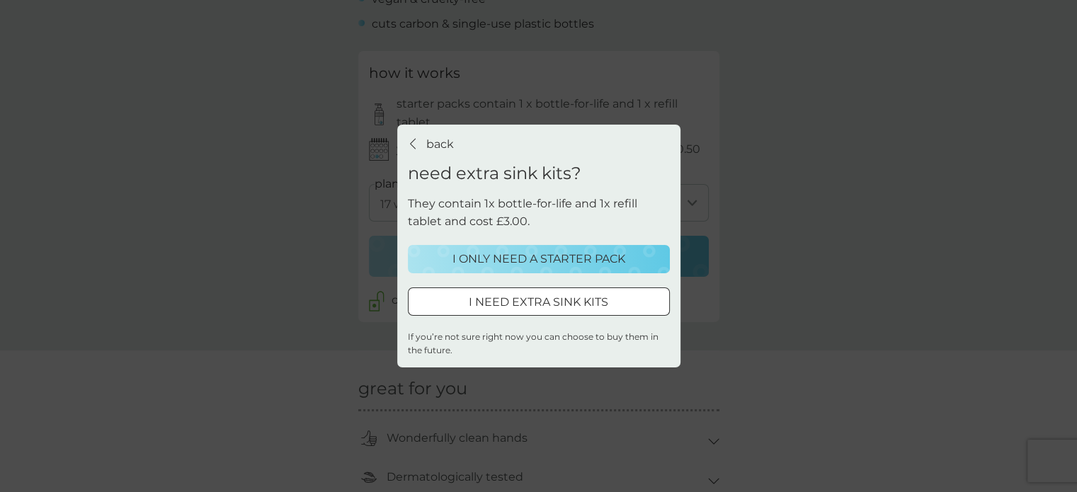
click at [517, 262] on p "I ONLY NEED A STARTER PACK" at bounding box center [539, 259] width 173 height 18
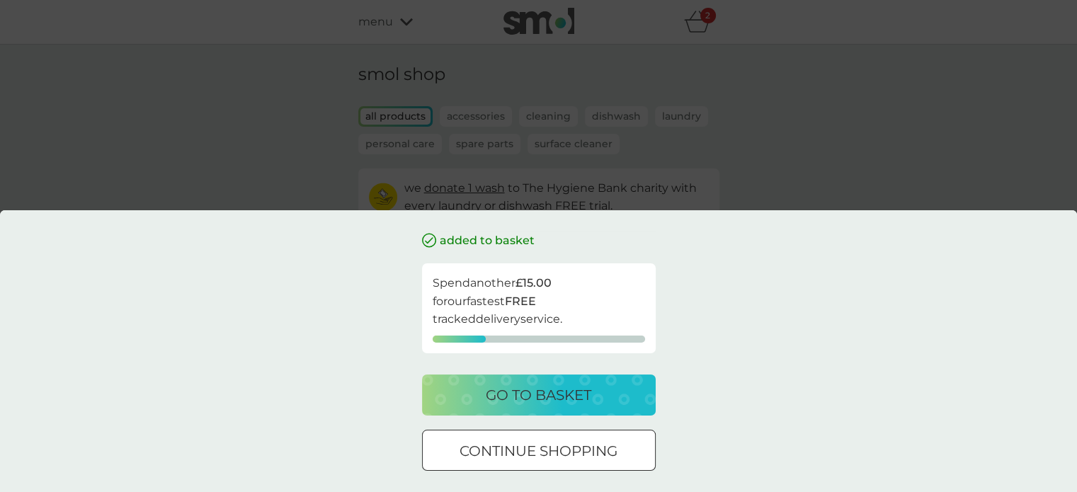
click at [553, 394] on p "go to basket" at bounding box center [539, 395] width 106 height 23
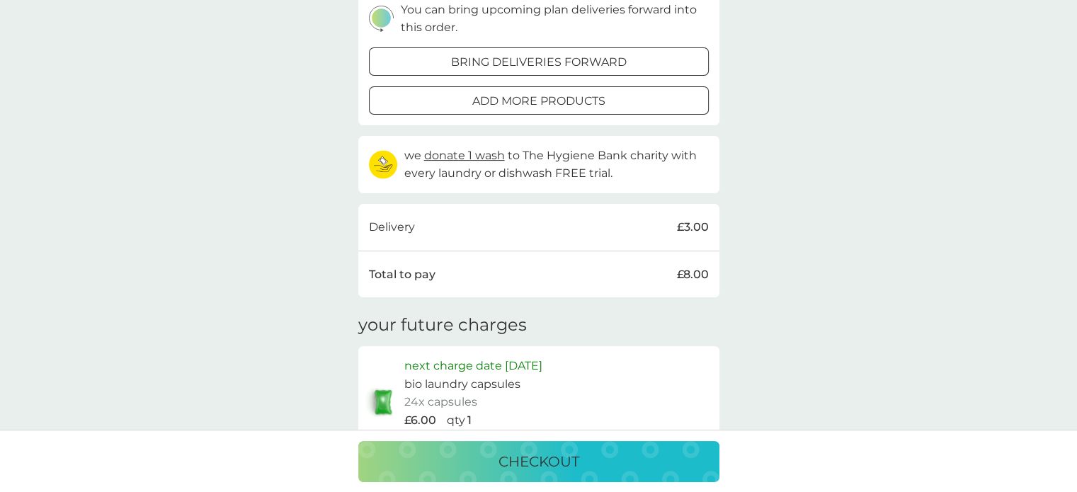
scroll to position [283, 0]
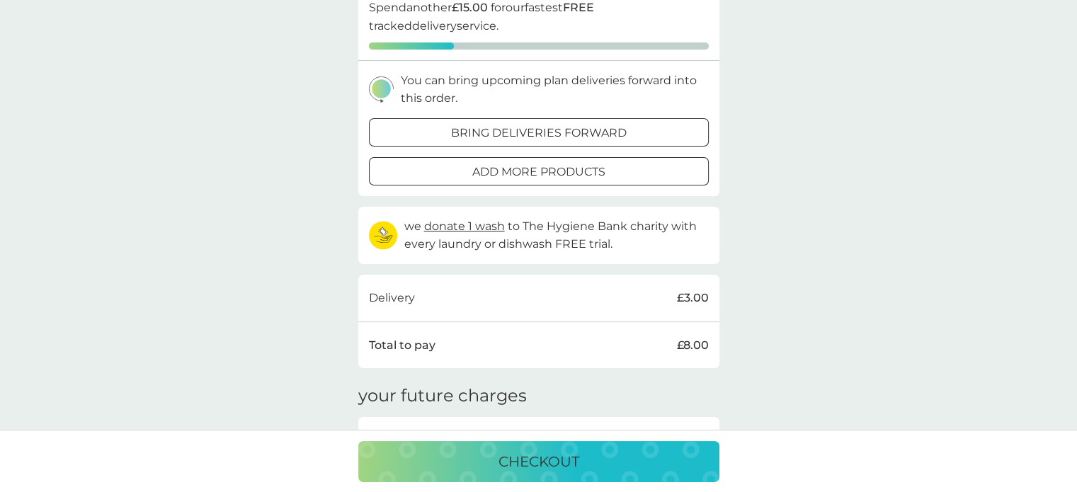
click at [526, 127] on div at bounding box center [538, 132] width 51 height 15
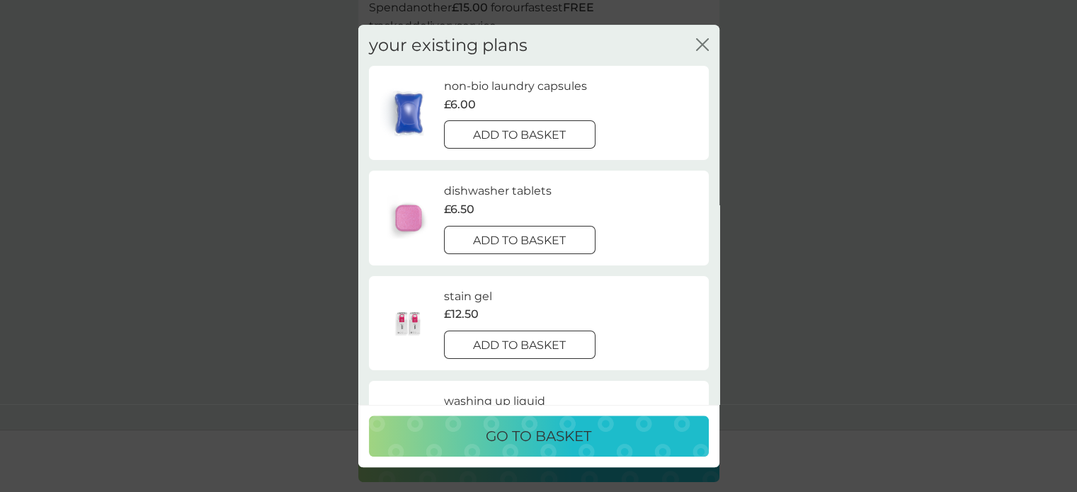
click at [504, 130] on div at bounding box center [519, 135] width 51 height 15
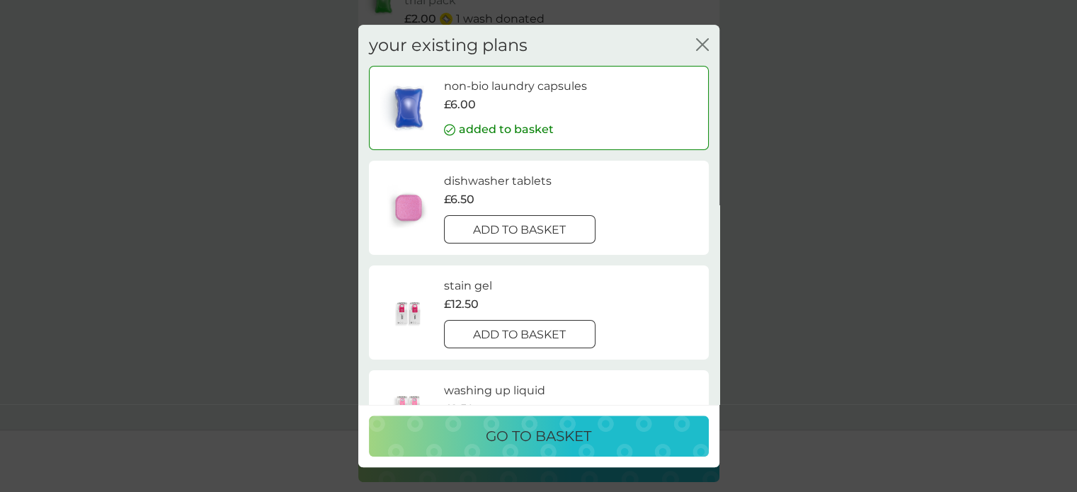
scroll to position [431, 0]
click at [507, 225] on div at bounding box center [519, 230] width 51 height 15
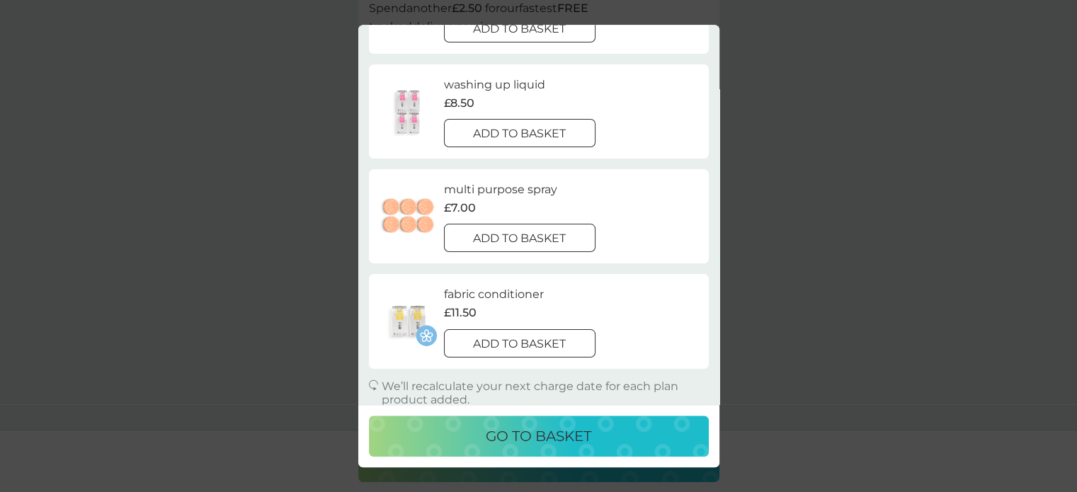
scroll to position [307, 0]
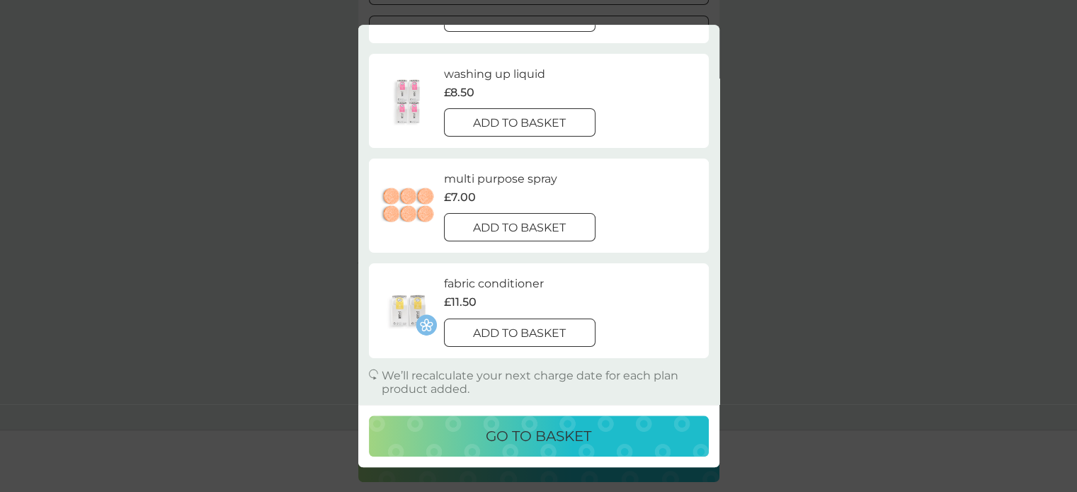
click at [555, 437] on p "go to basket" at bounding box center [539, 436] width 106 height 23
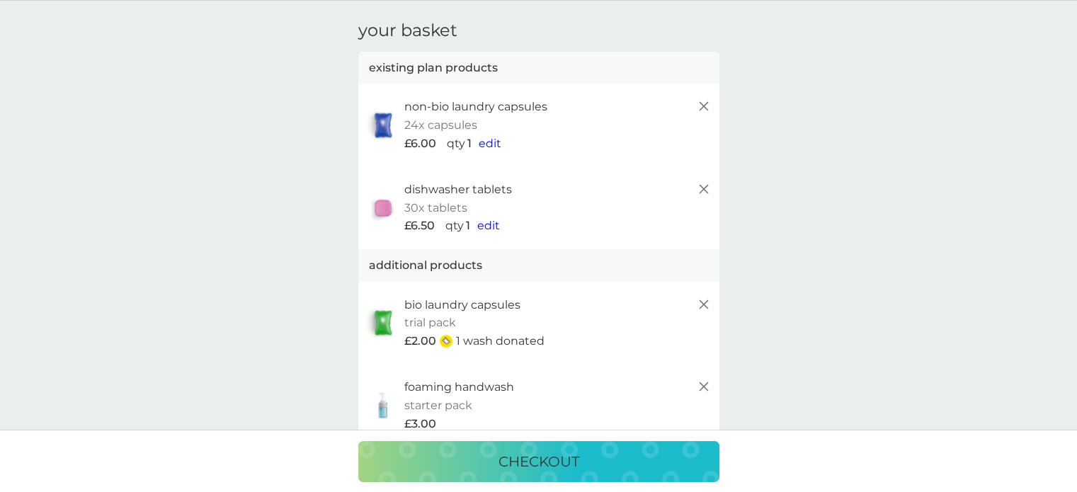
scroll to position [0, 0]
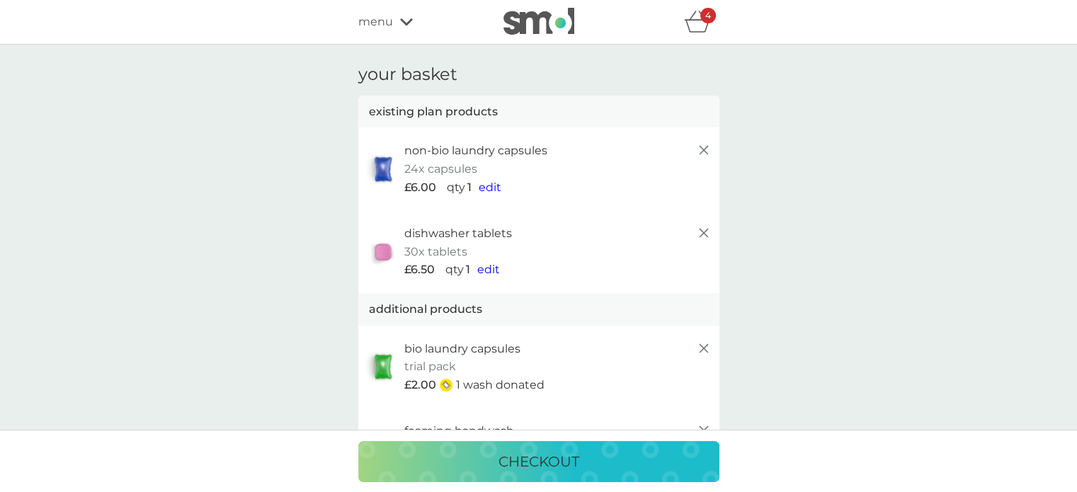
click at [385, 16] on span "menu" at bounding box center [375, 22] width 35 height 18
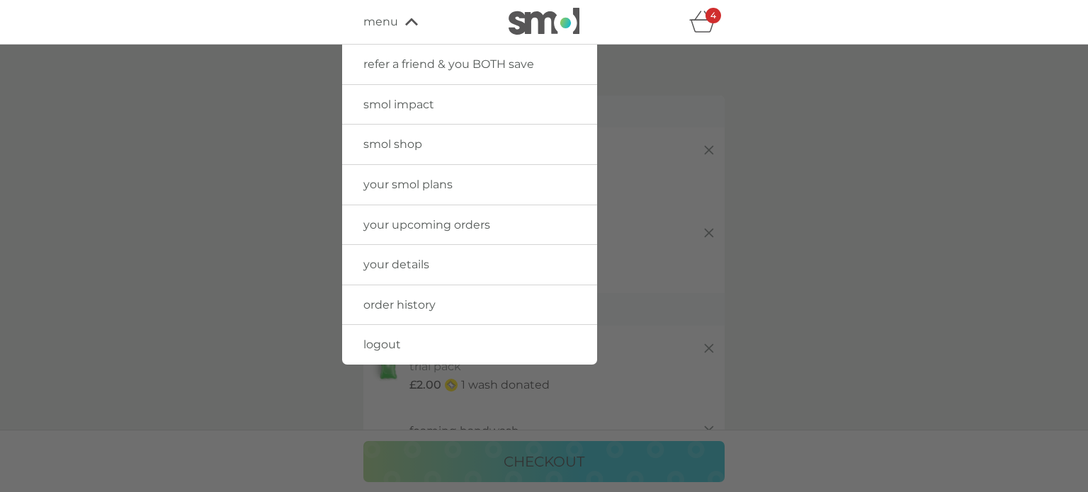
click at [391, 141] on span "smol shop" at bounding box center [392, 143] width 59 height 13
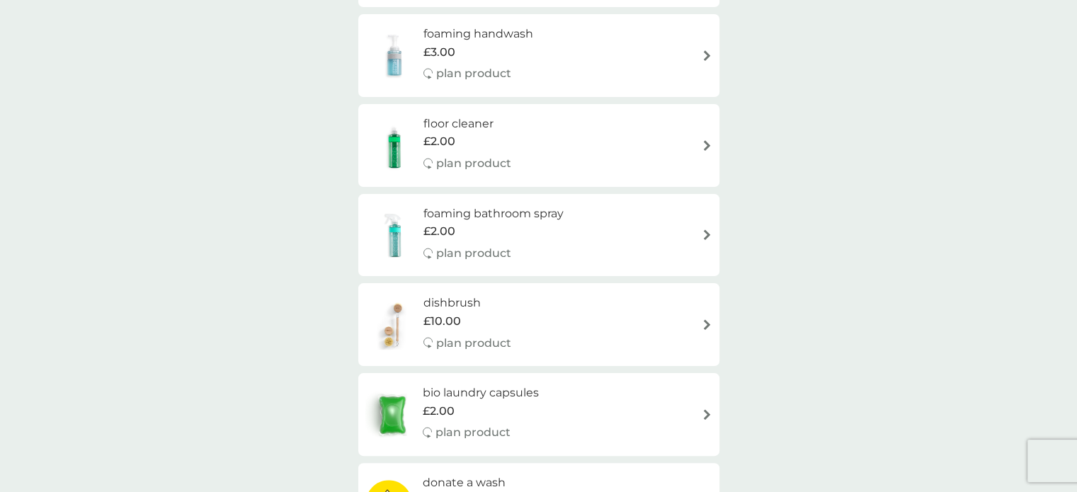
scroll to position [212, 0]
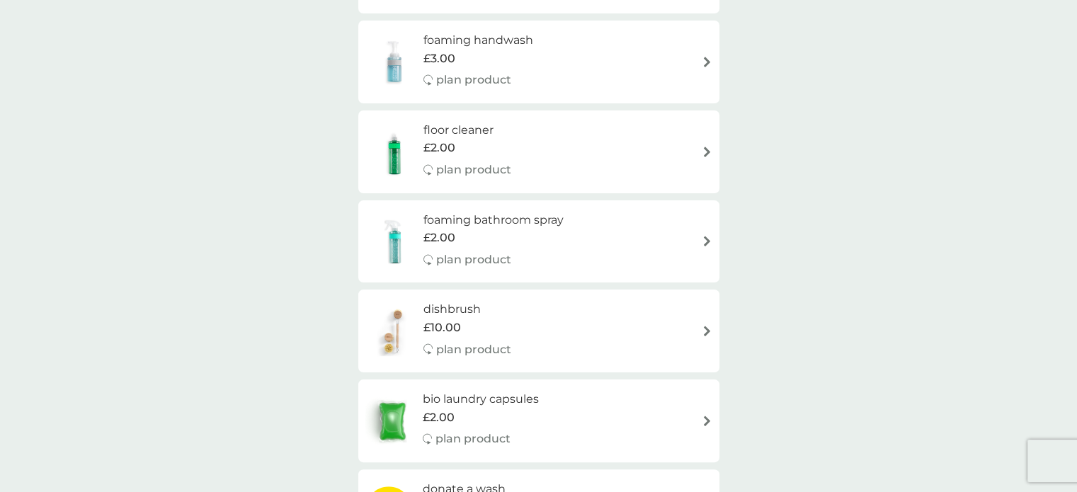
click at [482, 224] on h6 "foaming bathroom spray" at bounding box center [494, 220] width 140 height 18
select select "182"
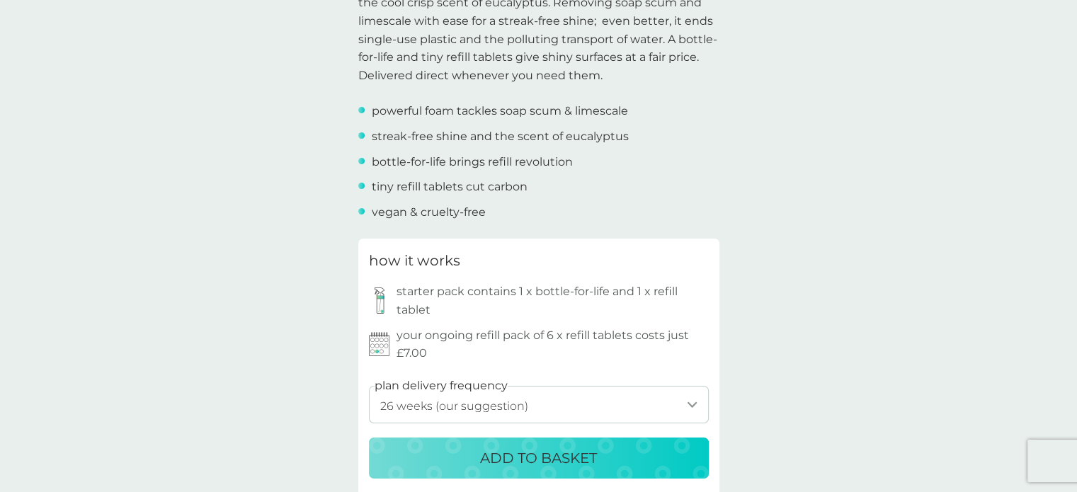
scroll to position [496, 0]
click at [397, 291] on div "starter pack contains 1 x bottle-for-life and 1 x refill tablet" at bounding box center [539, 300] width 340 height 36
click at [377, 294] on img at bounding box center [379, 300] width 21 height 26
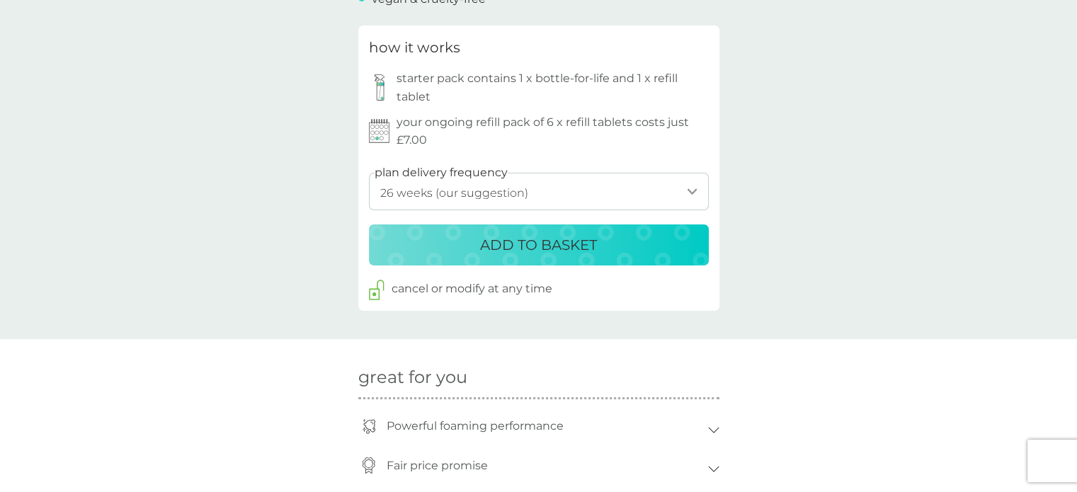
scroll to position [637, 0]
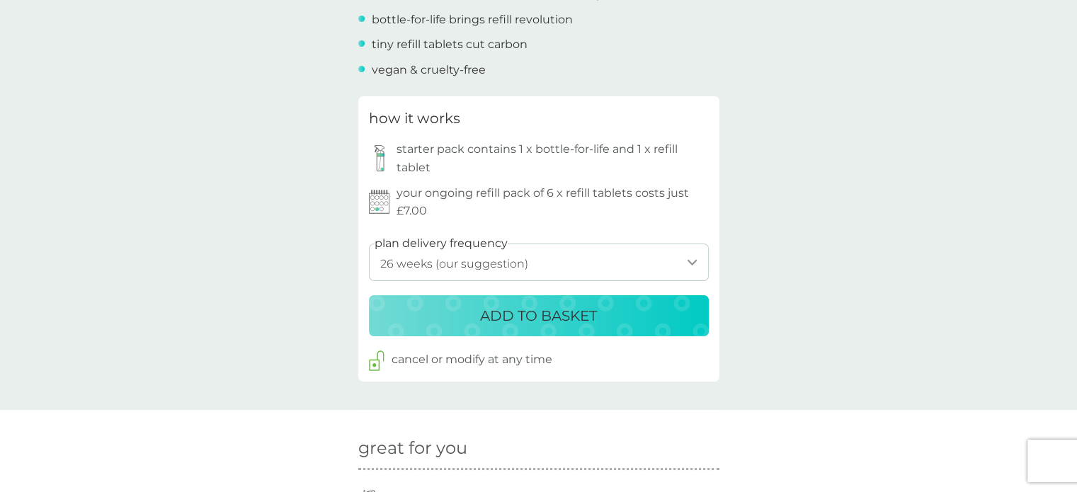
click at [533, 315] on p "ADD TO BASKET" at bounding box center [538, 316] width 117 height 23
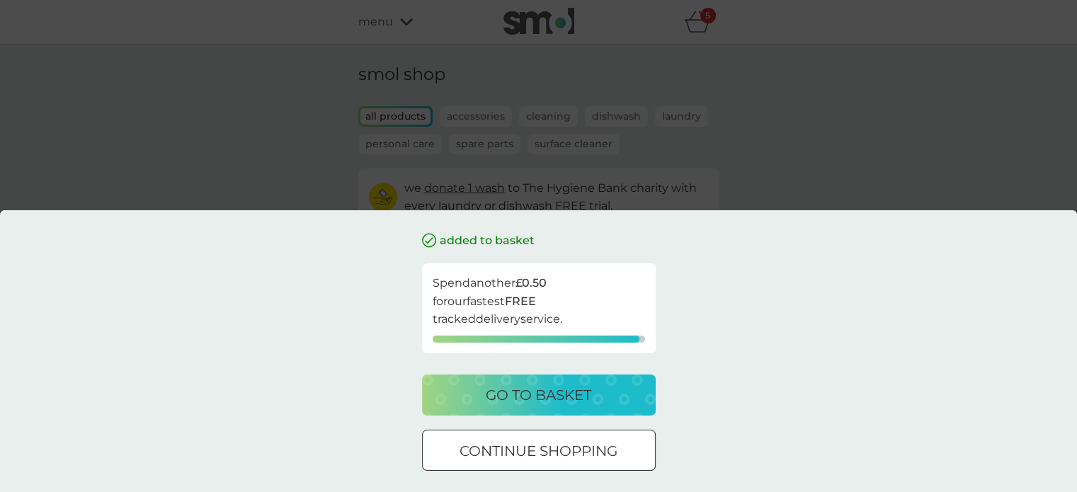
click at [533, 450] on div at bounding box center [538, 451] width 51 height 15
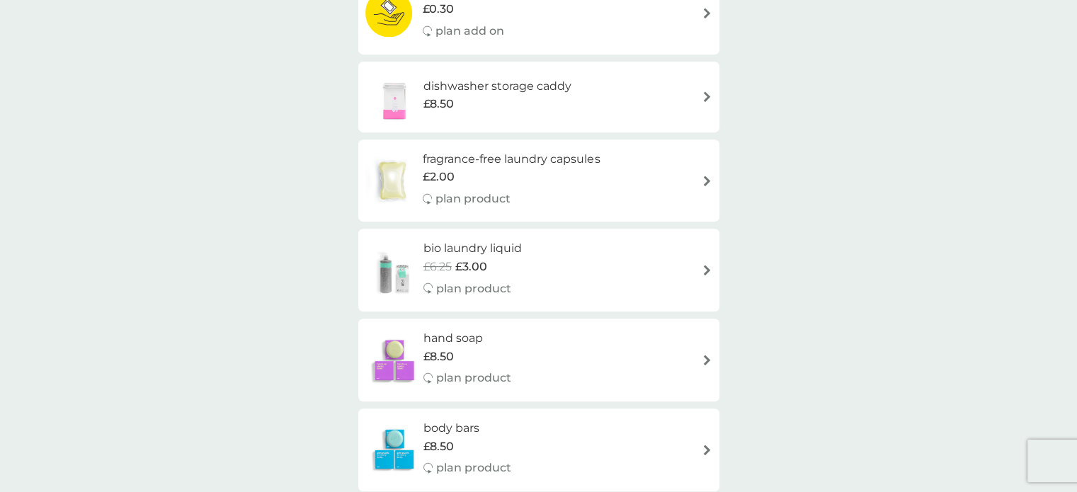
scroll to position [708, 0]
click at [465, 254] on h6 "bio laundry liquid" at bounding box center [473, 250] width 98 height 18
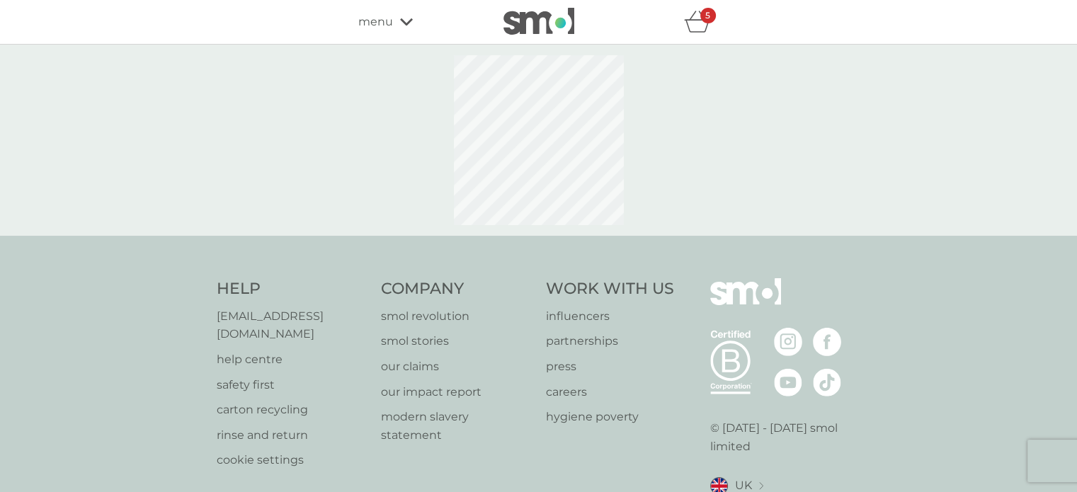
select select "91"
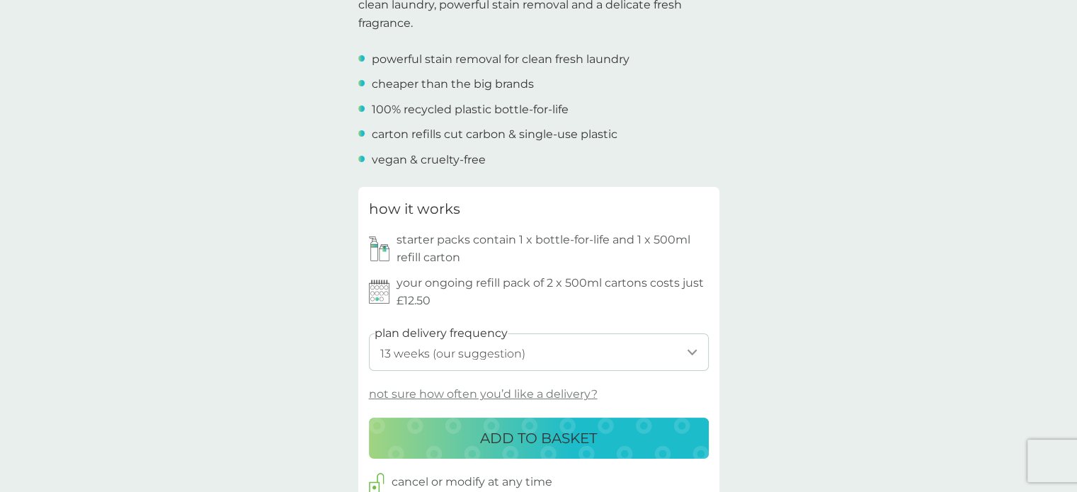
scroll to position [496, 0]
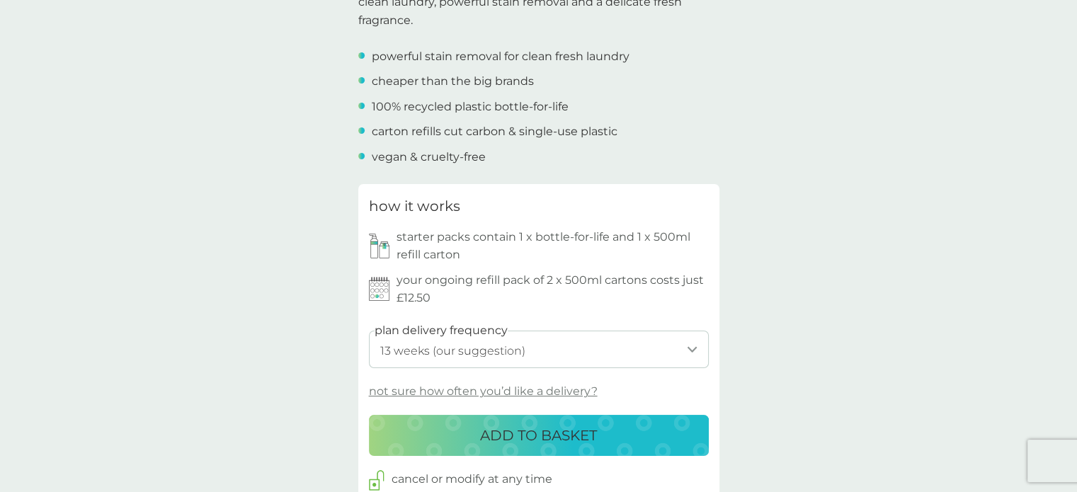
click at [512, 438] on p "ADD TO BASKET" at bounding box center [538, 435] width 117 height 23
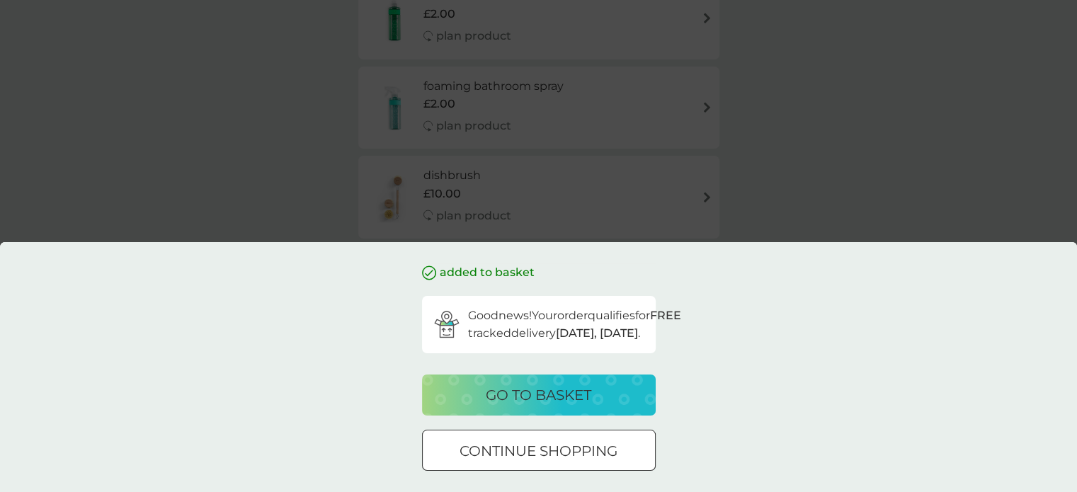
scroll to position [354, 0]
click at [546, 404] on p "go to basket" at bounding box center [539, 395] width 106 height 23
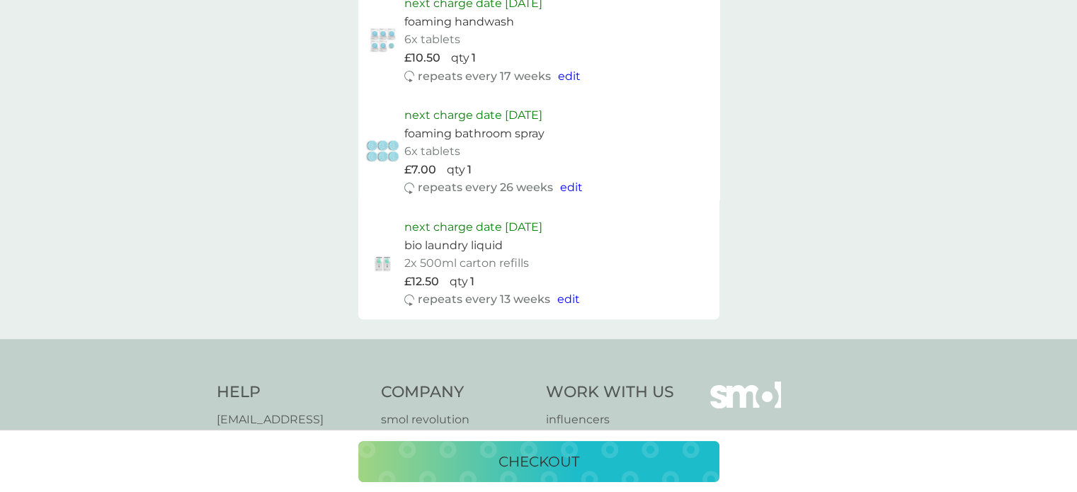
scroll to position [1487, 0]
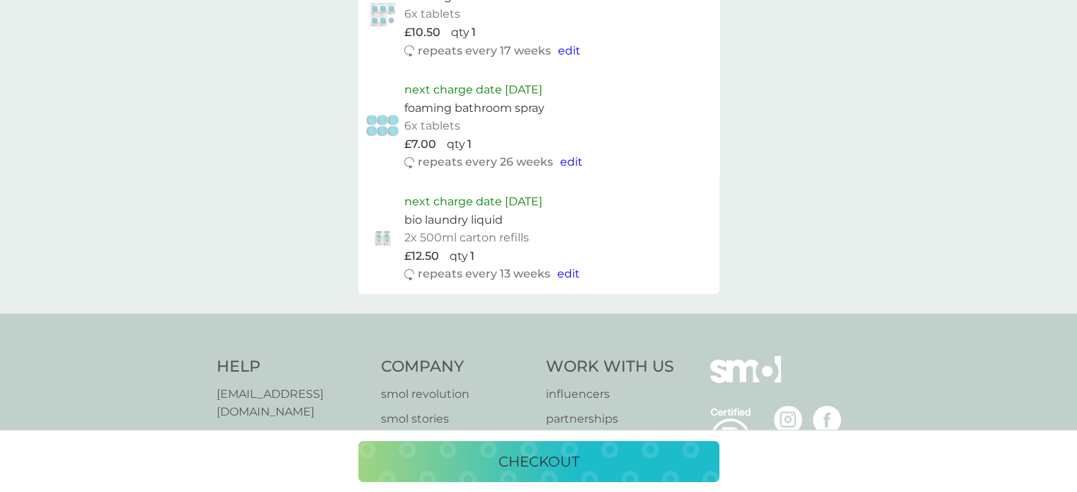
click at [562, 279] on span "edit" at bounding box center [568, 273] width 23 height 13
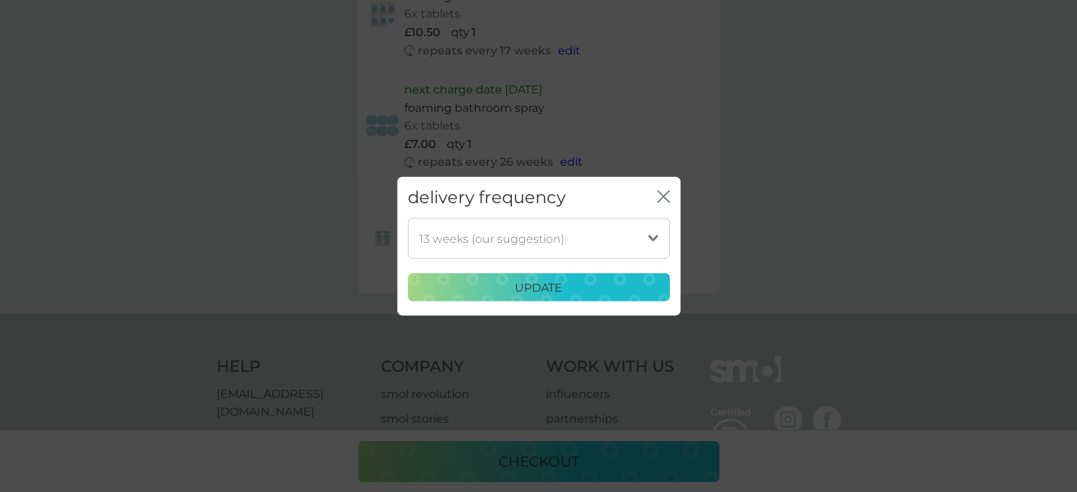
click at [661, 240] on select "1 week 2 weeks 3 weeks 4 weeks 5 weeks 6 weeks 7 weeks 8 weeks 9 weeks 10 weeks…" at bounding box center [539, 238] width 262 height 41
select select "245"
click at [408, 218] on select "1 week 2 weeks 3 weeks 4 weeks 5 weeks 6 weeks 7 weeks 8 weeks 9 weeks 10 weeks…" at bounding box center [539, 238] width 262 height 41
click at [535, 288] on p "update" at bounding box center [538, 287] width 47 height 18
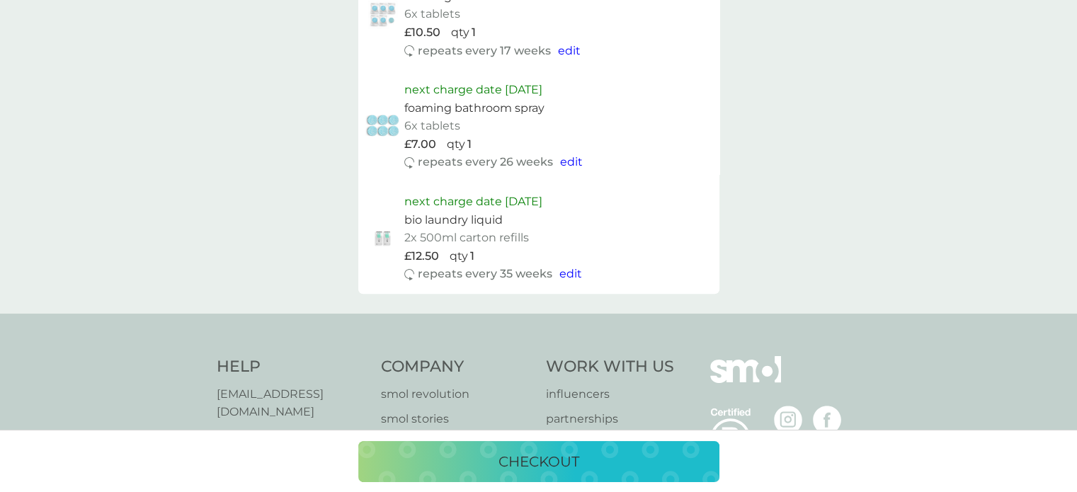
click at [573, 160] on span "edit" at bounding box center [571, 161] width 23 height 13
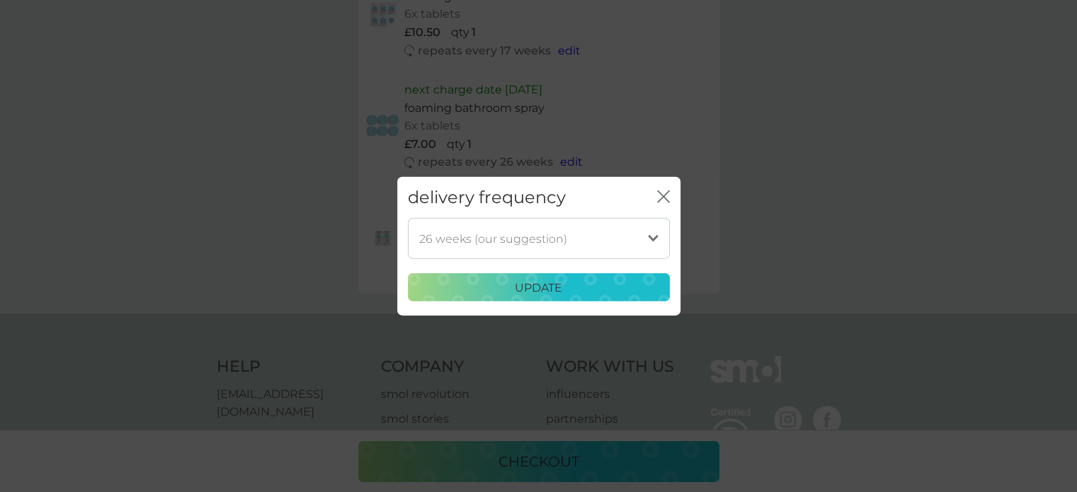
click at [644, 237] on select "1 week 2 weeks 3 weeks 4 weeks 5 weeks 6 weeks 7 weeks 8 weeks 9 weeks 10 weeks…" at bounding box center [539, 238] width 262 height 41
select select "245"
click at [408, 218] on select "1 week 2 weeks 3 weeks 4 weeks 5 weeks 6 weeks 7 weeks 8 weeks 9 weeks 10 weeks…" at bounding box center [539, 238] width 262 height 41
click at [520, 288] on p "update" at bounding box center [538, 287] width 47 height 18
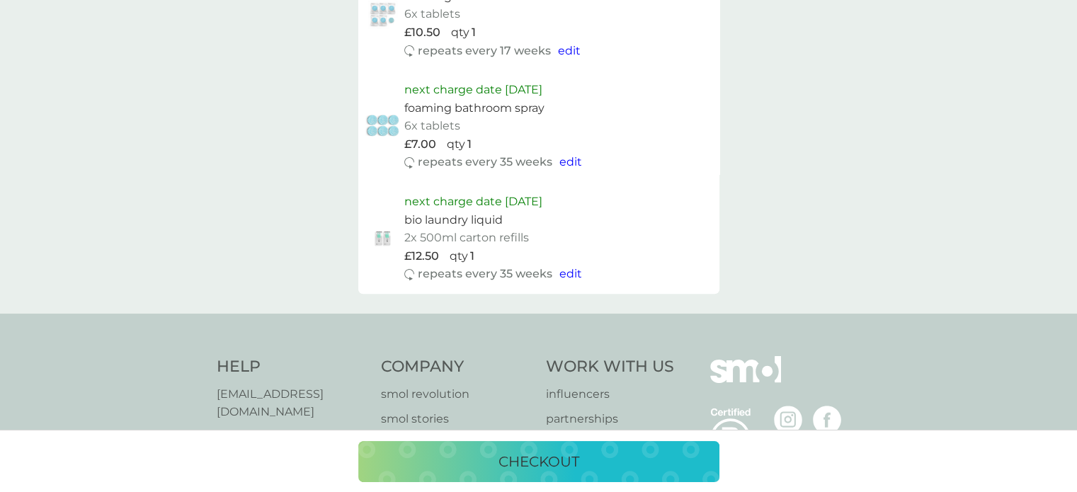
scroll to position [1416, 0]
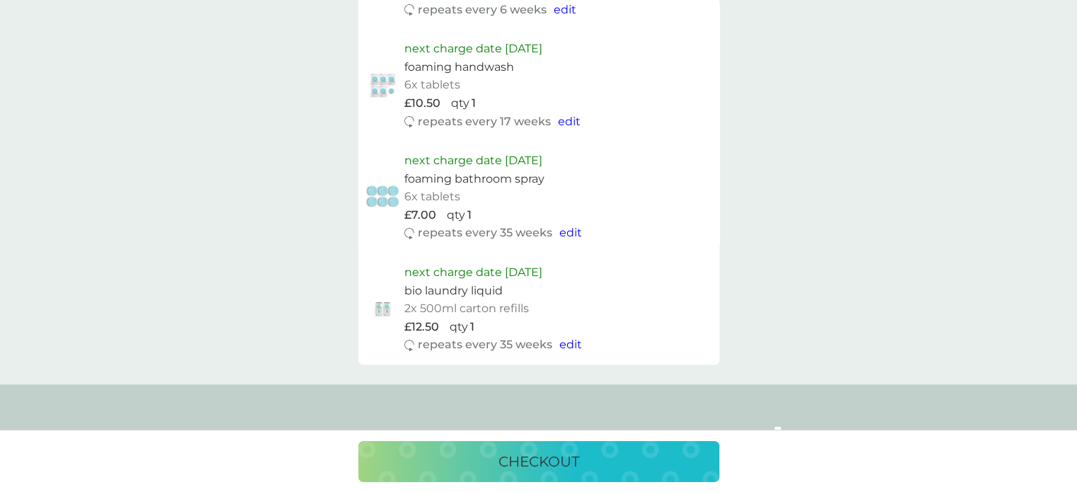
click at [565, 121] on span "edit" at bounding box center [569, 121] width 23 height 13
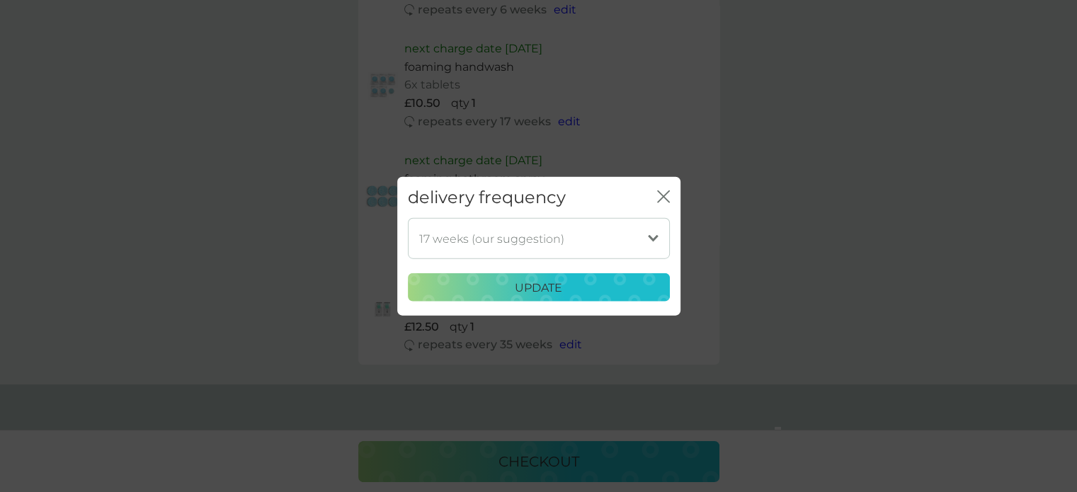
click at [546, 246] on select "1 week 2 weeks 3 weeks 4 weeks 5 weeks 6 weeks 7 weeks 8 weeks 9 weeks 10 weeks…" at bounding box center [539, 238] width 262 height 41
select select "182"
click at [408, 218] on select "1 week 2 weeks 3 weeks 4 weeks 5 weeks 6 weeks 7 weeks 8 weeks 9 weeks 10 weeks…" at bounding box center [539, 238] width 262 height 41
click at [552, 283] on p "update" at bounding box center [538, 287] width 47 height 18
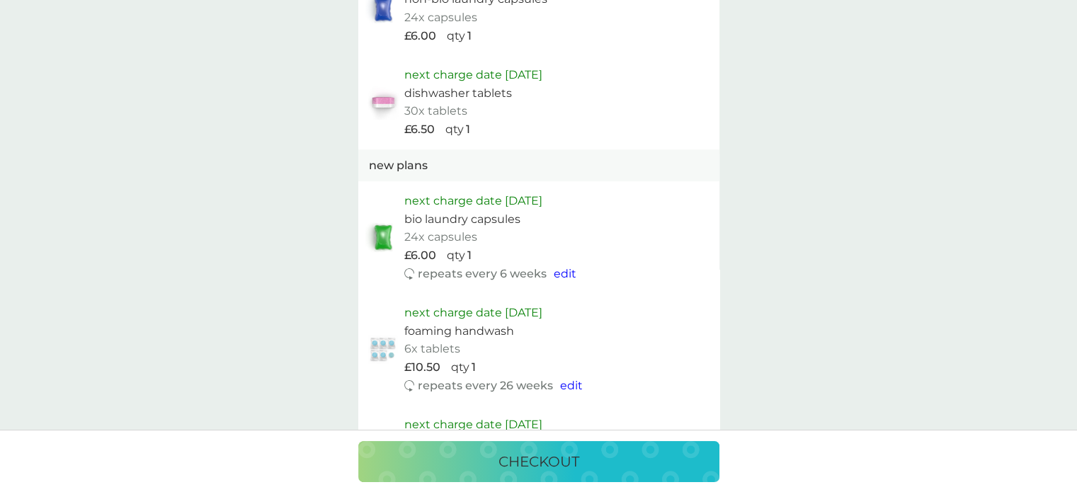
scroll to position [1133, 0]
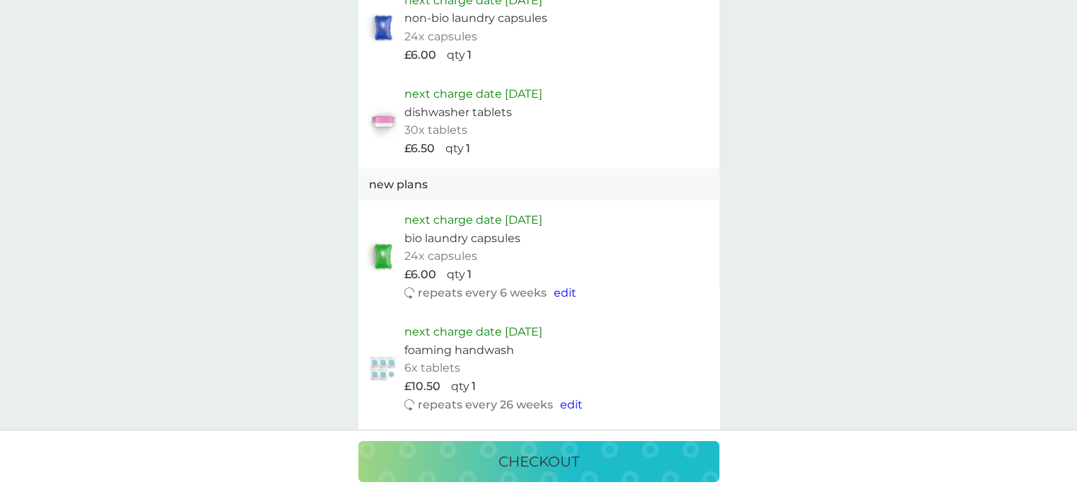
click at [564, 290] on span "edit" at bounding box center [565, 292] width 23 height 13
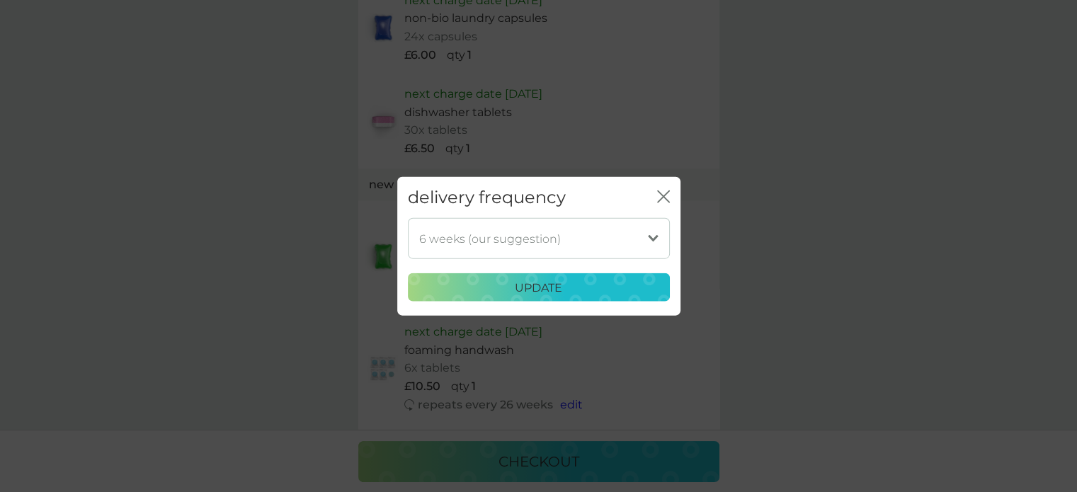
click at [657, 237] on select "1 week 2 weeks 3 weeks 4 weeks 5 weeks 6 weeks (our suggestion) 7 weeks 8 weeks…" at bounding box center [539, 238] width 262 height 41
select select "84"
click at [408, 218] on select "1 week 2 weeks 3 weeks 4 weeks 5 weeks 6 weeks (our suggestion) 7 weeks 8 weeks…" at bounding box center [539, 238] width 262 height 41
click at [530, 283] on p "update" at bounding box center [538, 287] width 47 height 18
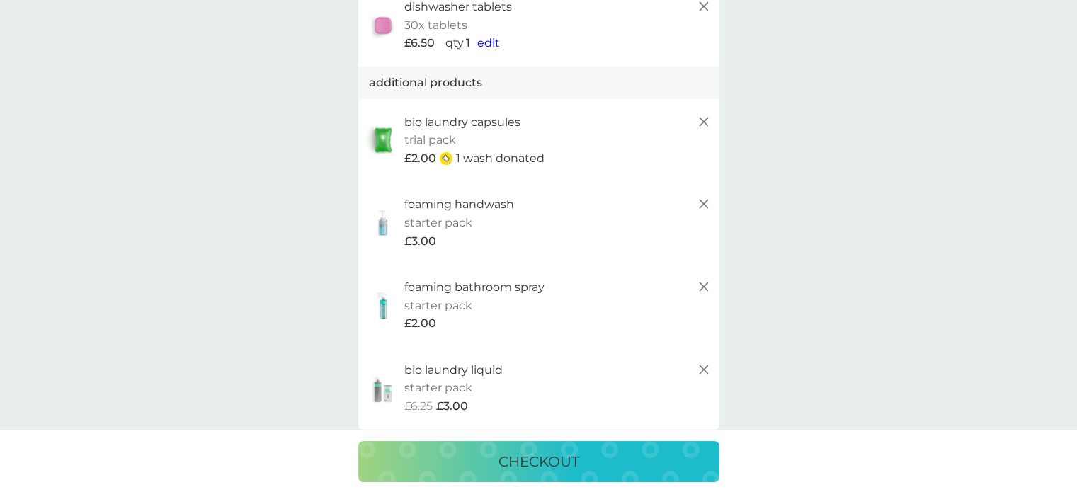
scroll to position [0, 0]
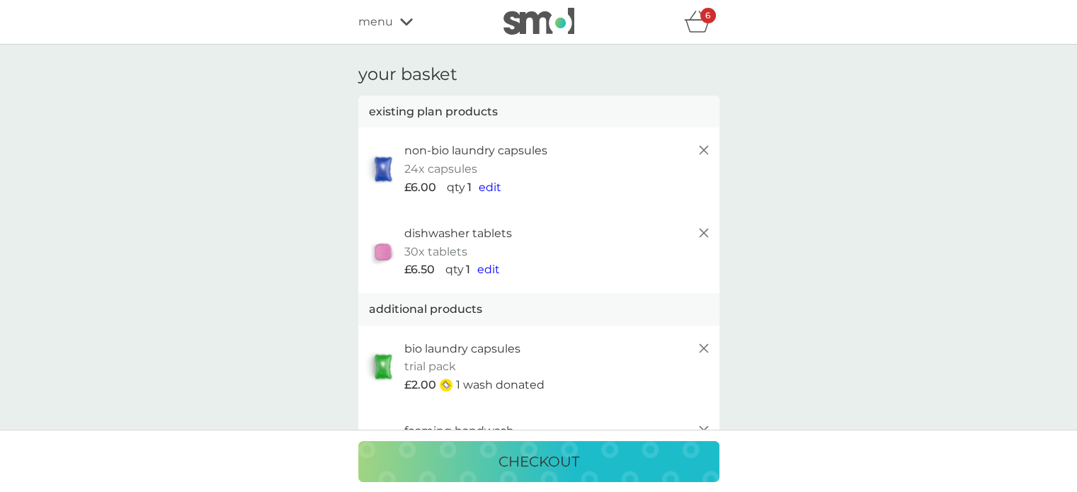
click at [382, 13] on span "menu" at bounding box center [375, 22] width 35 height 18
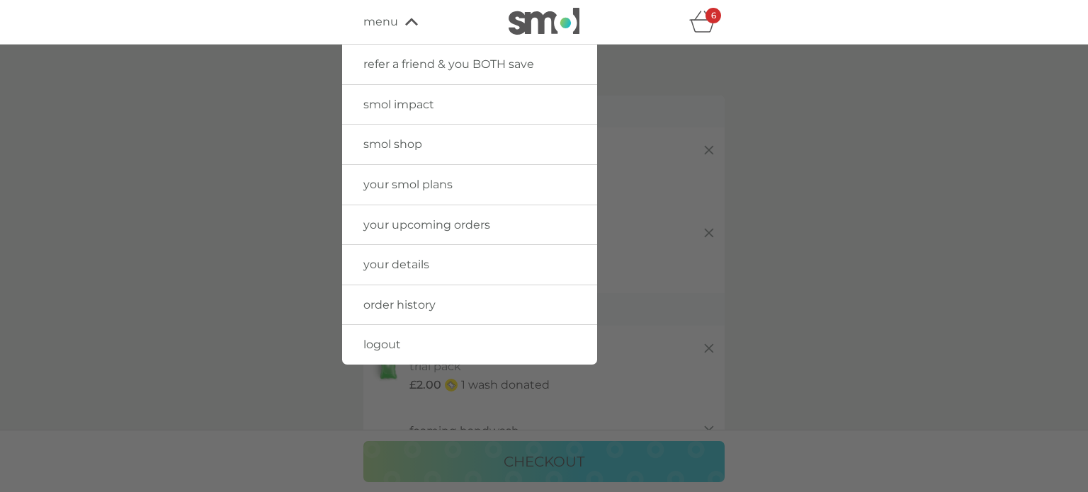
click at [431, 62] on span "refer a friend & you BOTH save" at bounding box center [448, 63] width 171 height 13
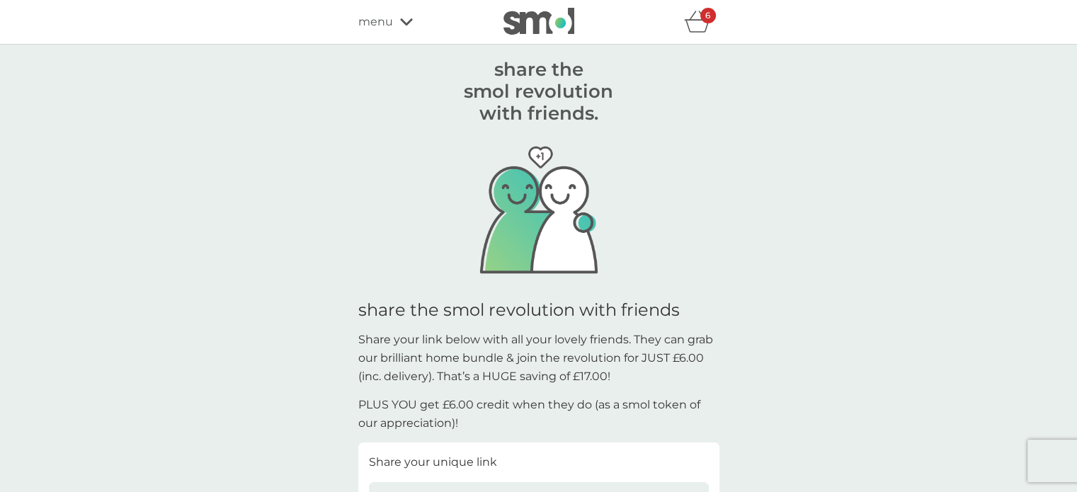
scroll to position [142, 0]
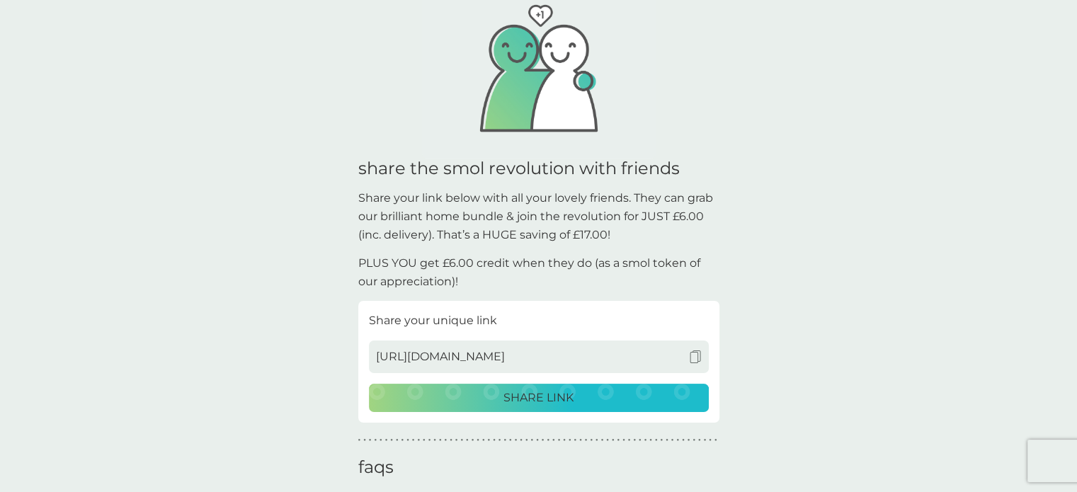
click at [541, 392] on p "SHARE LINK" at bounding box center [539, 398] width 70 height 18
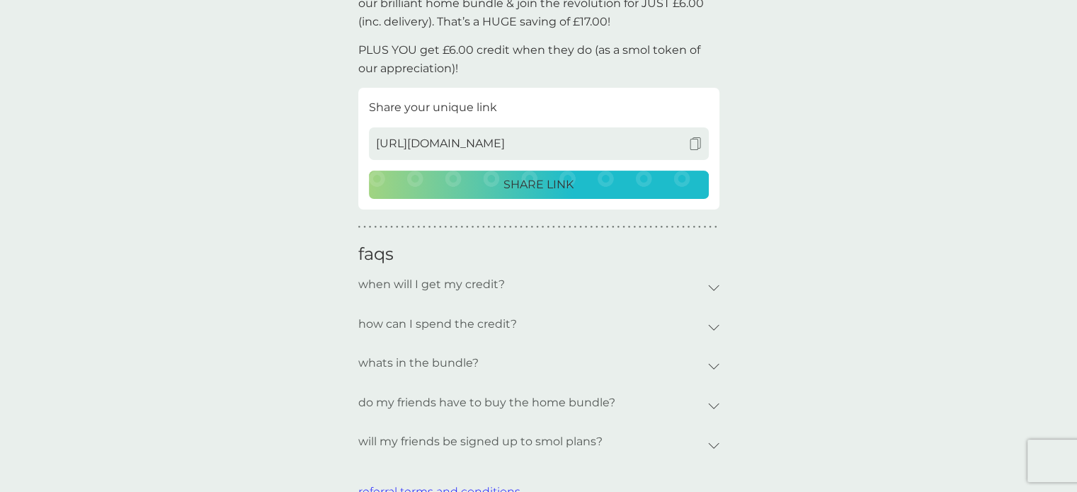
scroll to position [354, 0]
drag, startPoint x: 523, startPoint y: 183, endPoint x: 516, endPoint y: 185, distance: 7.2
click at [523, 183] on p "SHARE LINK" at bounding box center [539, 185] width 70 height 18
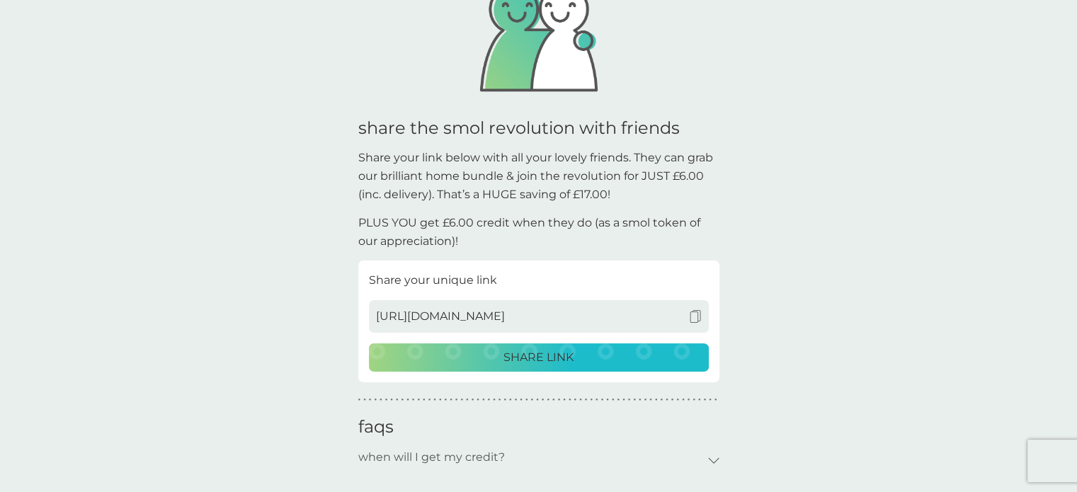
scroll to position [0, 0]
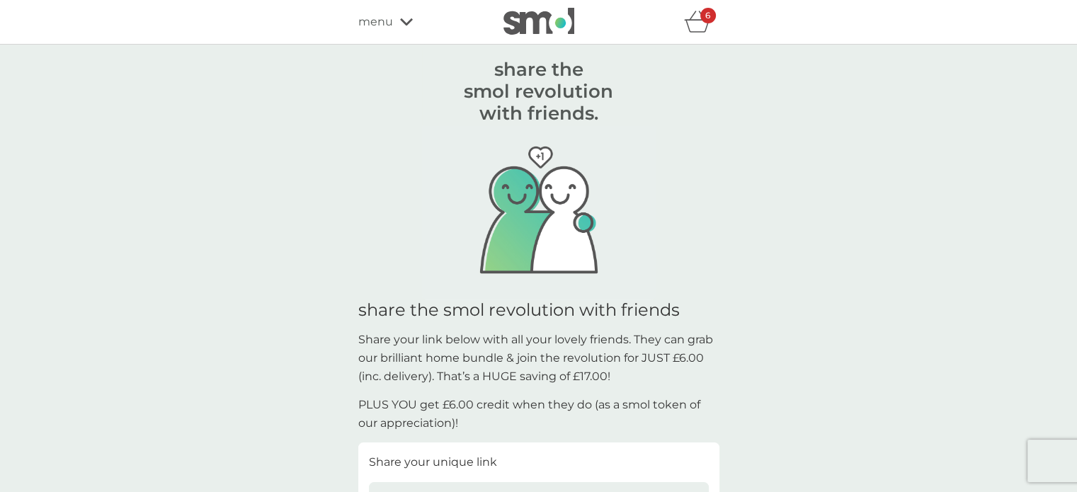
click at [705, 26] on icon "basket" at bounding box center [697, 22] width 27 height 22
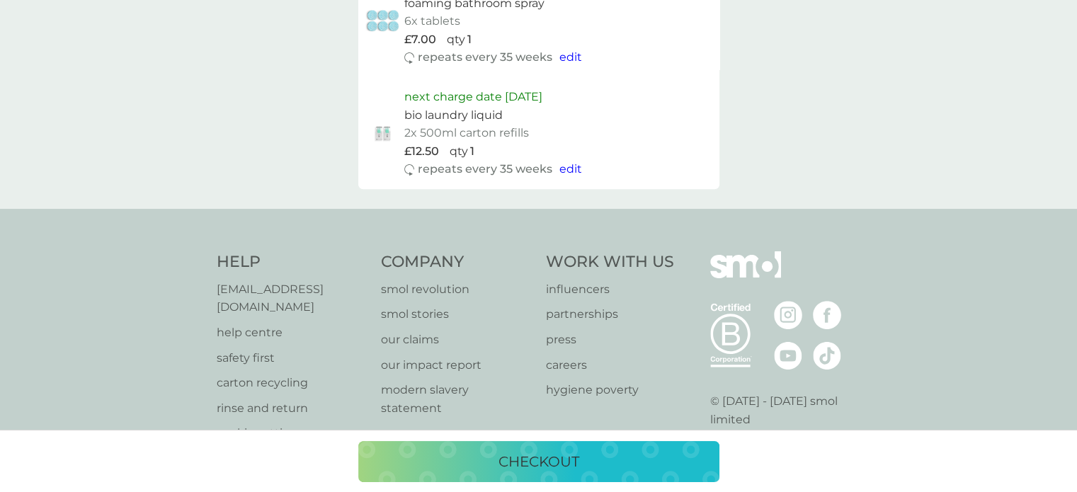
scroll to position [1627, 0]
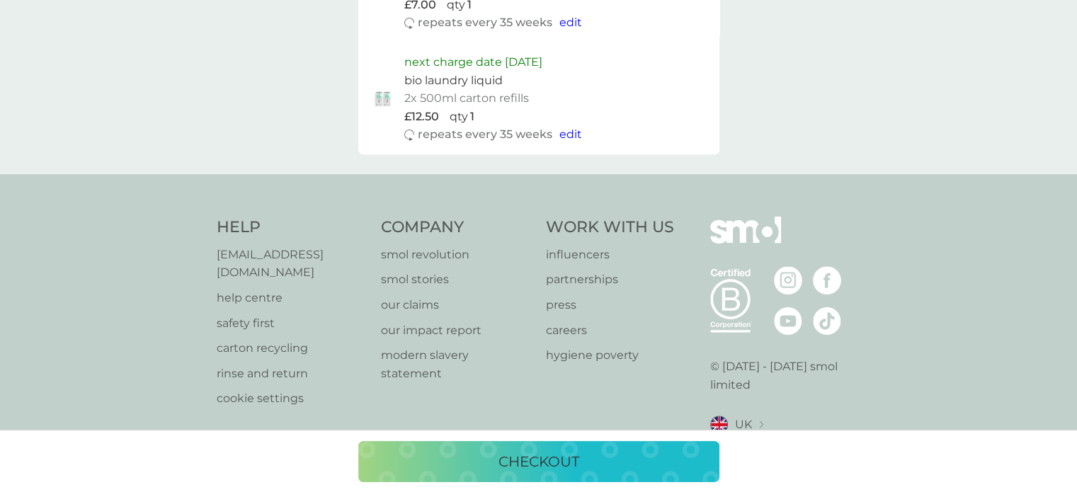
click at [548, 462] on p "checkout" at bounding box center [539, 461] width 81 height 23
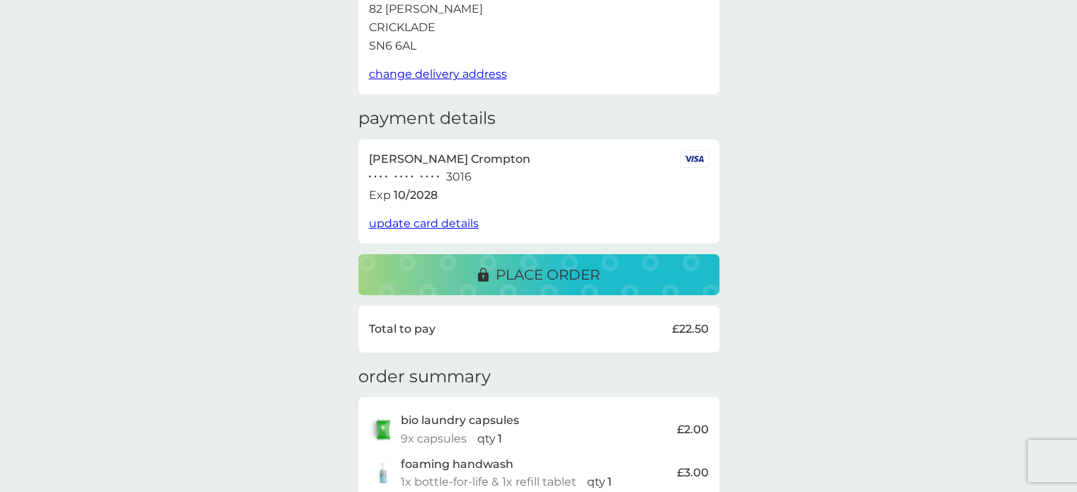
scroll to position [71, 0]
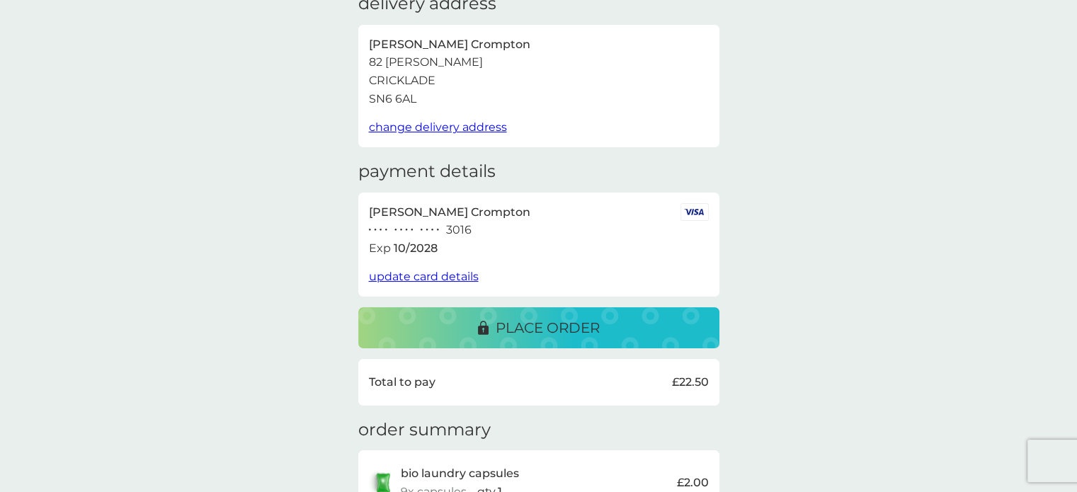
click at [529, 315] on button "place order" at bounding box center [538, 327] width 361 height 41
